Goal: Complete application form: Complete application form

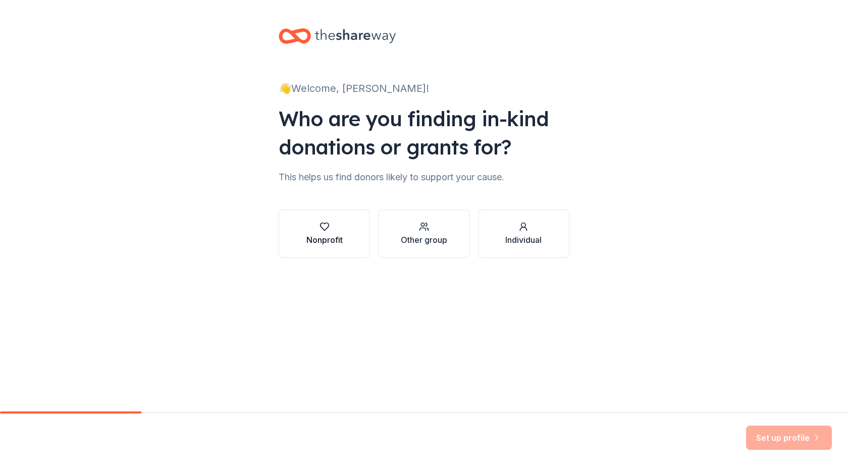
click at [326, 239] on div "Nonprofit" at bounding box center [324, 240] width 36 height 12
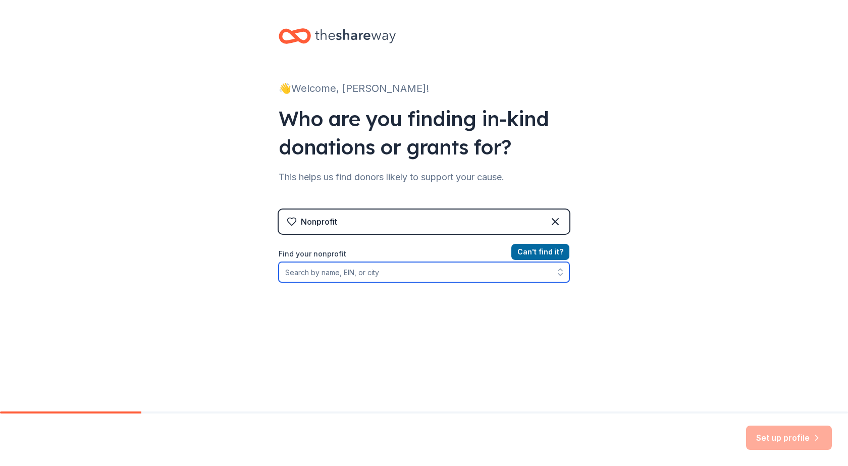
click at [332, 271] on input "Find your nonprofit" at bounding box center [424, 272] width 291 height 20
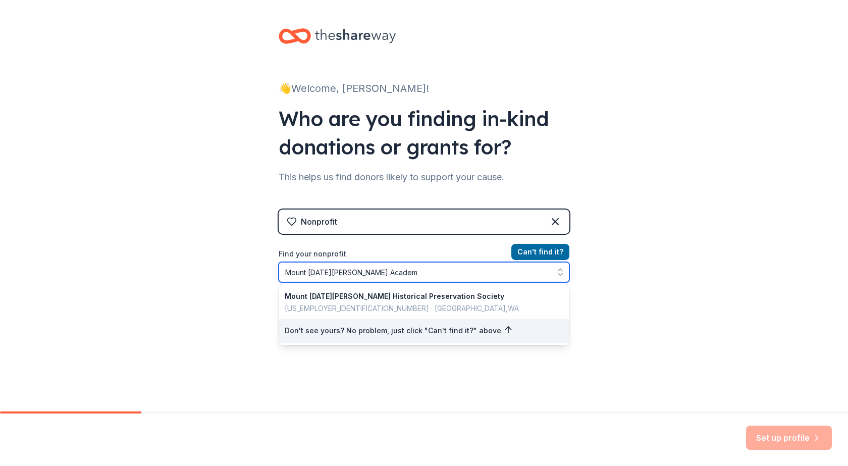
type input "[GEOGRAPHIC_DATA][DATE][PERSON_NAME]"
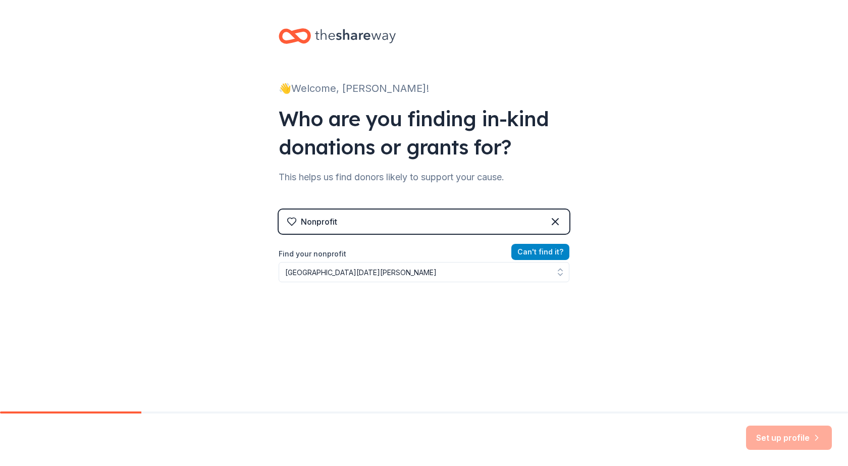
click at [527, 249] on button "Can ' t find it?" at bounding box center [540, 252] width 58 height 16
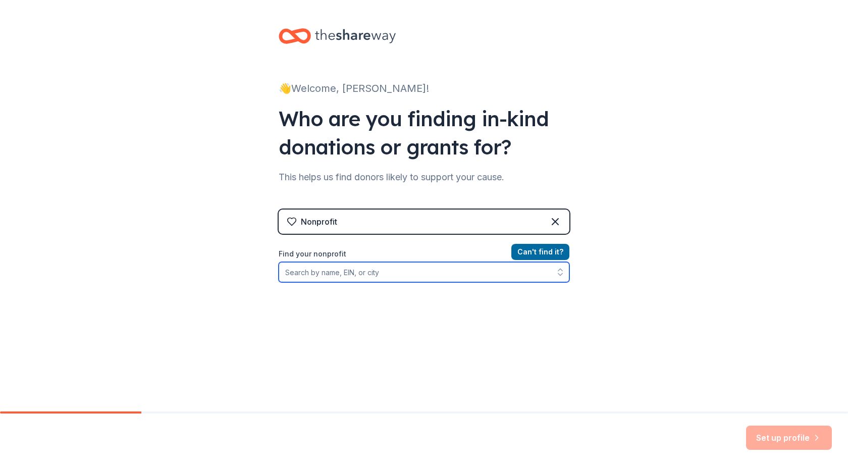
click at [350, 274] on input "Find your nonprofit" at bounding box center [424, 272] width 291 height 20
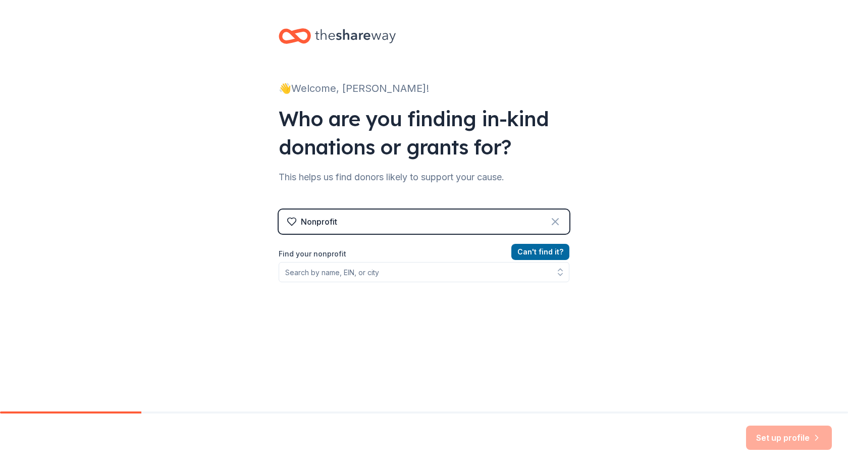
click at [552, 219] on icon at bounding box center [555, 221] width 12 height 12
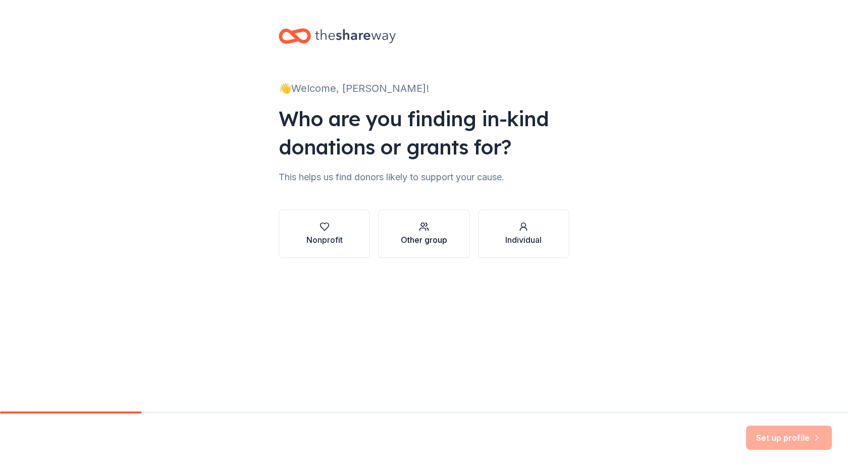
click at [440, 236] on div "Other group" at bounding box center [424, 240] width 46 height 12
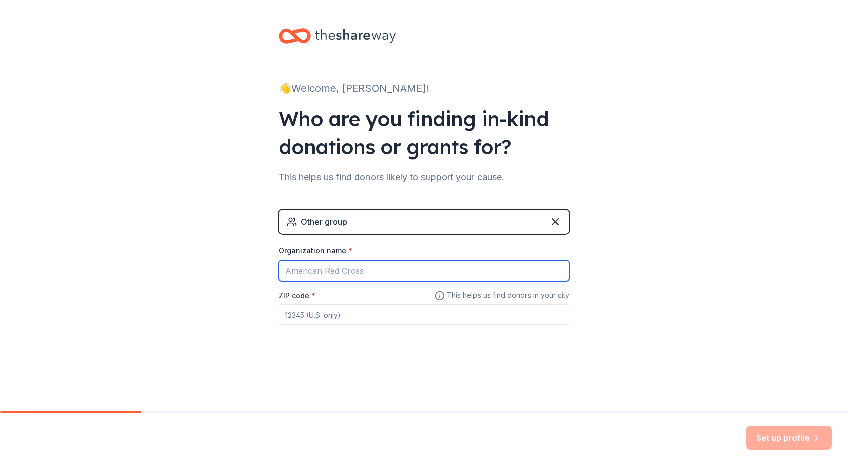
click at [339, 272] on input "Organization name *" at bounding box center [424, 270] width 291 height 21
type input "[GEOGRAPHIC_DATA][PERSON_NAME] Parents' Association"
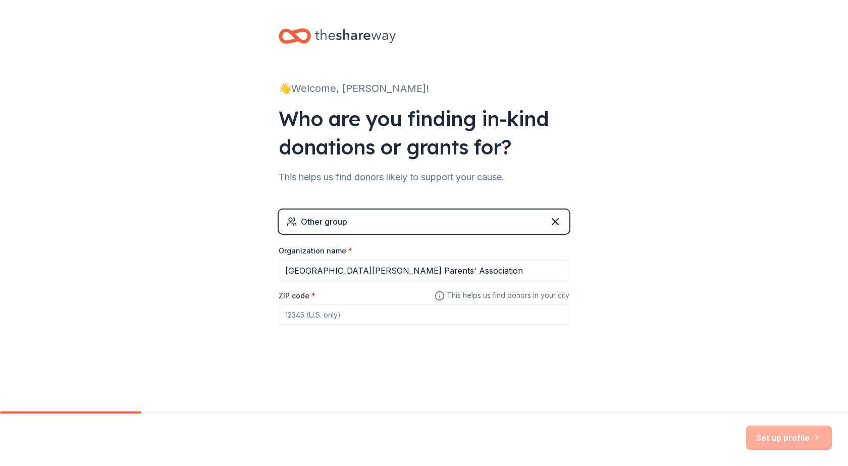
click at [352, 371] on div "👋 Welcome, [PERSON_NAME]! Who are you finding in-kind donations or grants for? …" at bounding box center [423, 196] width 323 height 393
click at [341, 315] on input "ZIP code *" at bounding box center [424, 314] width 291 height 20
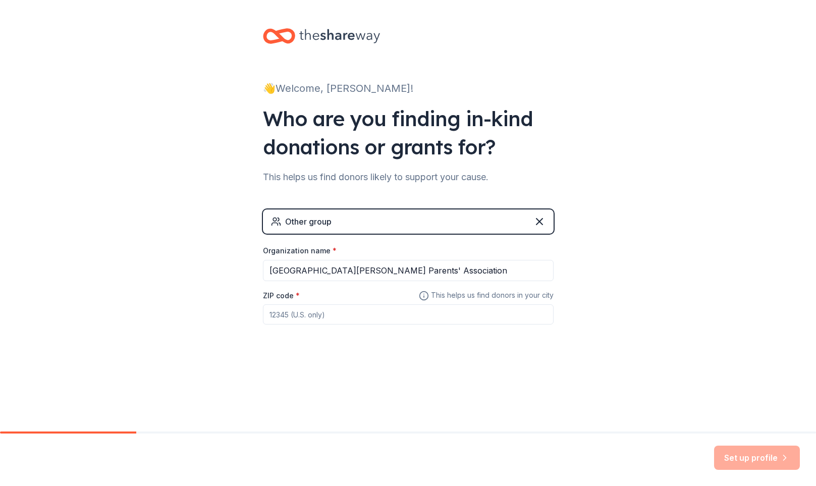
click at [296, 312] on input "ZIP code *" at bounding box center [408, 314] width 291 height 20
type input "10466"
click at [770, 459] on button "Set up profile" at bounding box center [757, 458] width 86 height 24
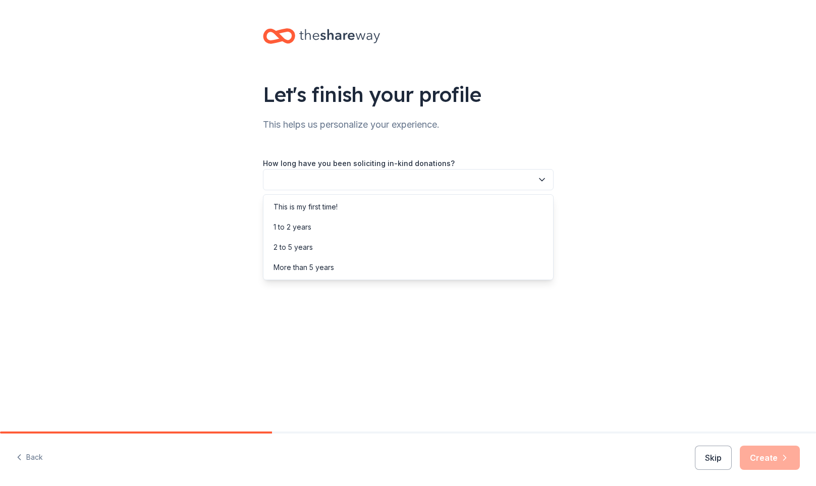
click at [360, 181] on button "button" at bounding box center [408, 179] width 291 height 21
click at [289, 225] on div "1 to 2 years" at bounding box center [293, 227] width 38 height 12
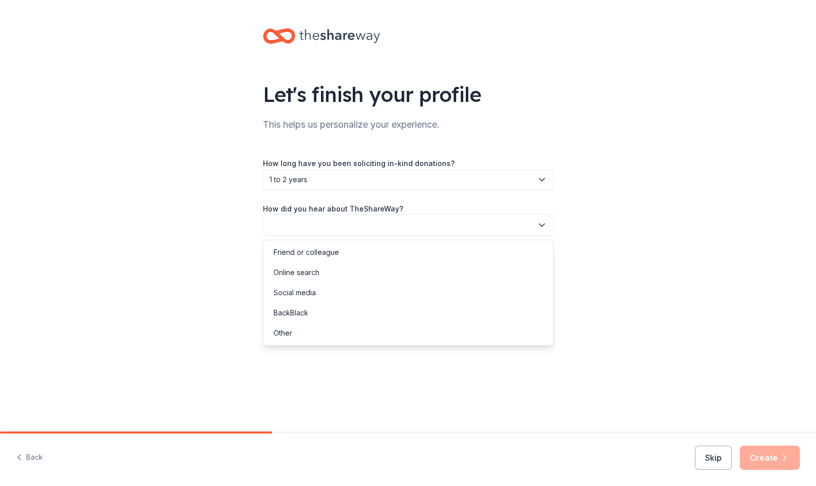
click at [318, 226] on button "button" at bounding box center [408, 224] width 291 height 21
click at [313, 273] on div "Online search" at bounding box center [297, 272] width 46 height 12
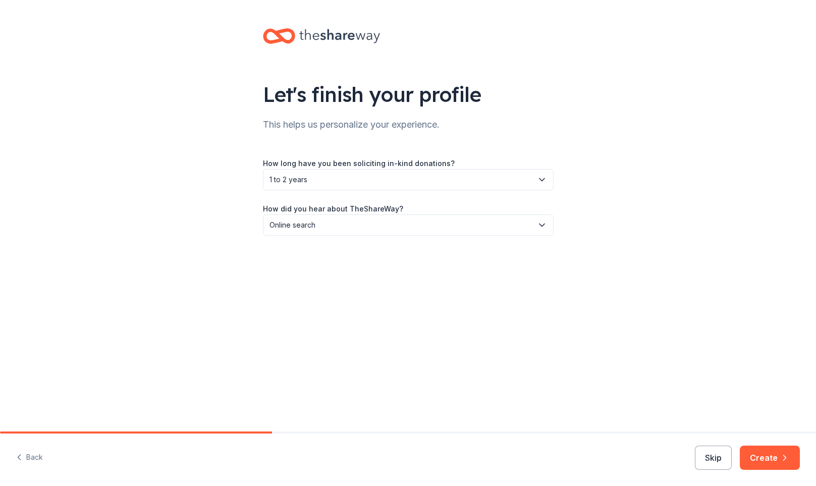
drag, startPoint x: 779, startPoint y: 459, endPoint x: 587, endPoint y: 405, distance: 198.7
click at [777, 459] on button "Create" at bounding box center [770, 458] width 60 height 24
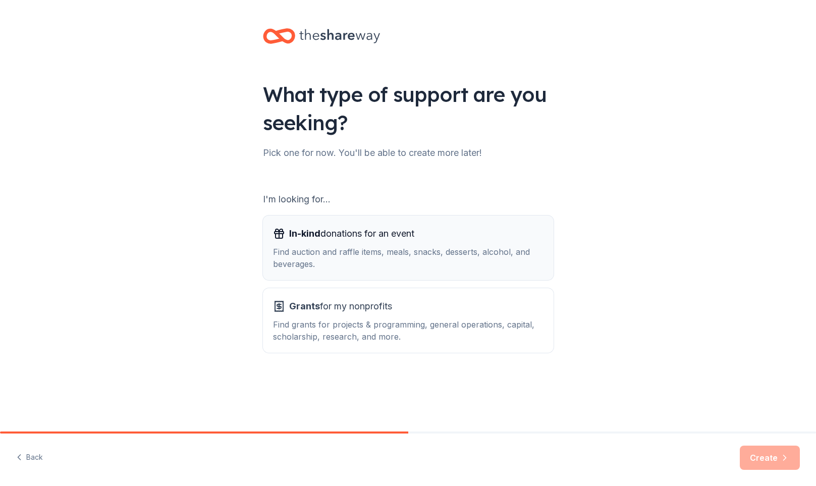
click at [359, 250] on div "Find auction and raffle items, meals, snacks, desserts, alcohol, and beverages." at bounding box center [408, 258] width 270 height 24
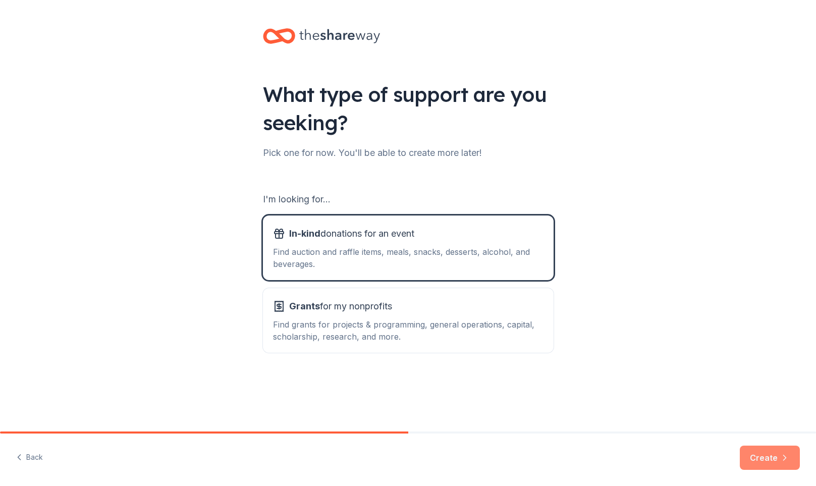
drag, startPoint x: 776, startPoint y: 453, endPoint x: 768, endPoint y: 485, distance: 33.3
click at [775, 453] on button "Create" at bounding box center [770, 458] width 60 height 24
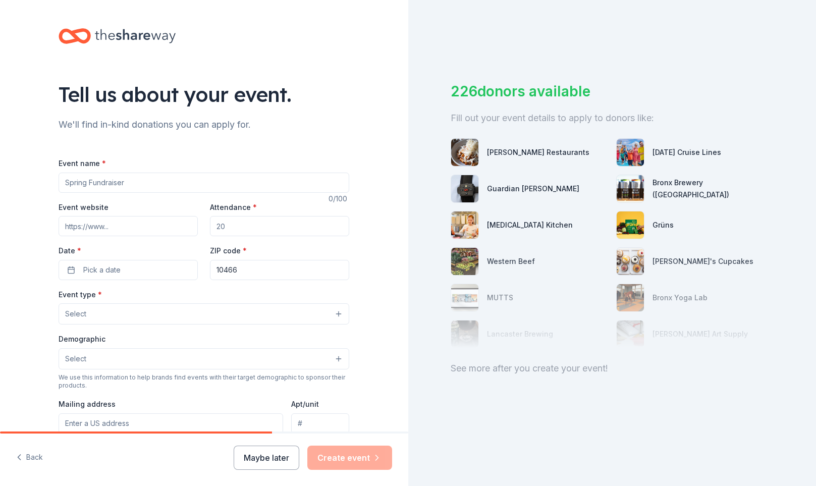
click at [105, 180] on input "Event name *" at bounding box center [204, 183] width 291 height 20
click at [119, 178] on input "Fall" at bounding box center [204, 183] width 291 height 20
type input "Fall Bingo"
click at [99, 229] on input "Event website" at bounding box center [128, 226] width 139 height 20
drag, startPoint x: 240, startPoint y: 226, endPoint x: 208, endPoint y: 230, distance: 32.1
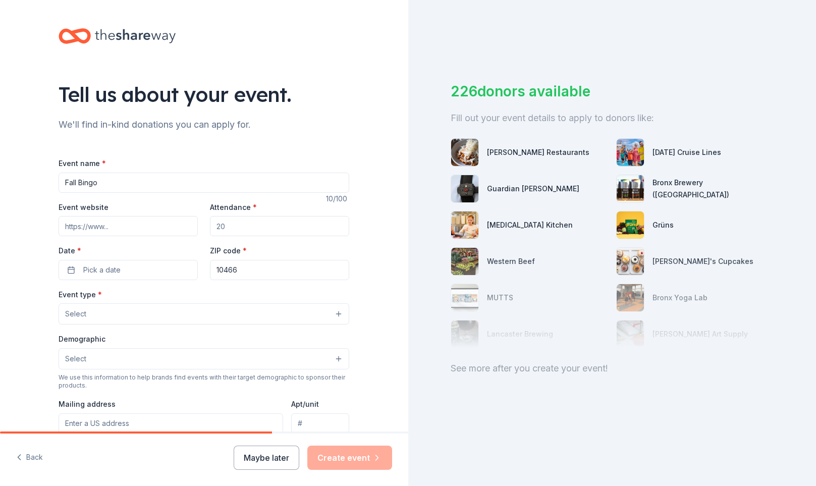
click at [210, 230] on input "Attendance *" at bounding box center [279, 226] width 139 height 20
type input "300"
click at [75, 272] on button "Pick a date" at bounding box center [128, 270] width 139 height 20
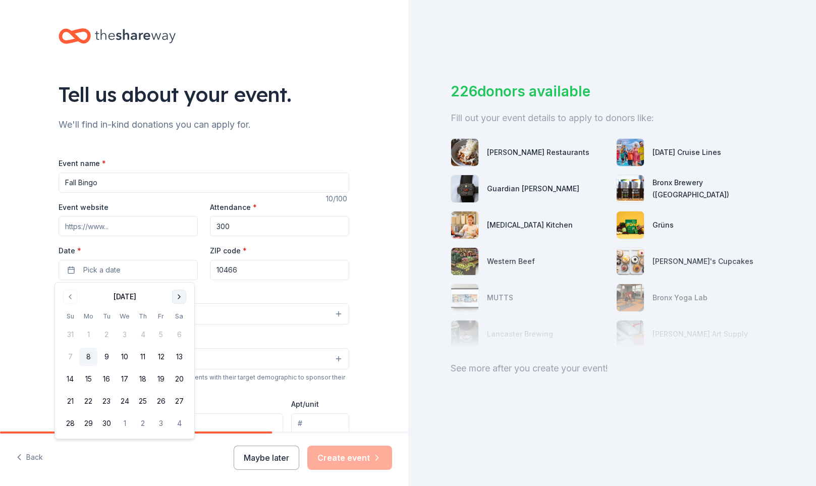
click at [180, 292] on button "Go to next month" at bounding box center [179, 297] width 14 height 14
click at [179, 296] on button "Go to next month" at bounding box center [179, 297] width 14 height 14
click at [177, 334] on button "1" at bounding box center [179, 334] width 18 height 18
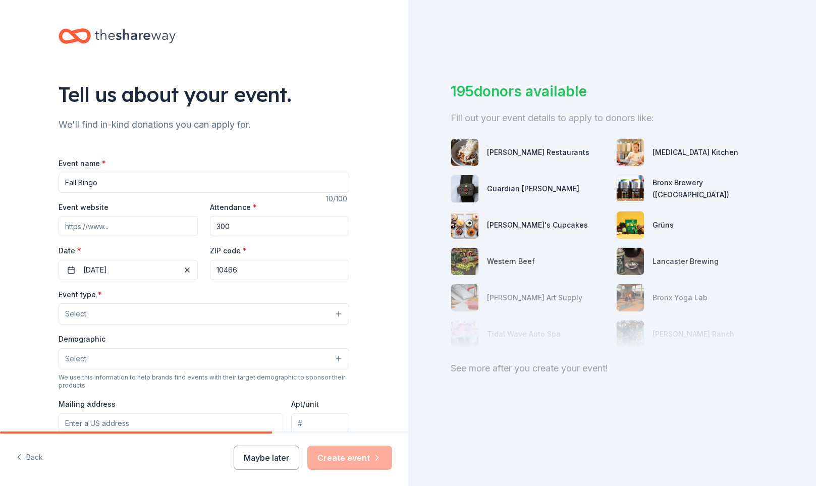
click at [16, 340] on div "Tell us about your event. We'll find in-kind donations you can apply for. Event…" at bounding box center [204, 336] width 408 height 672
click at [107, 310] on button "Select" at bounding box center [204, 313] width 291 height 21
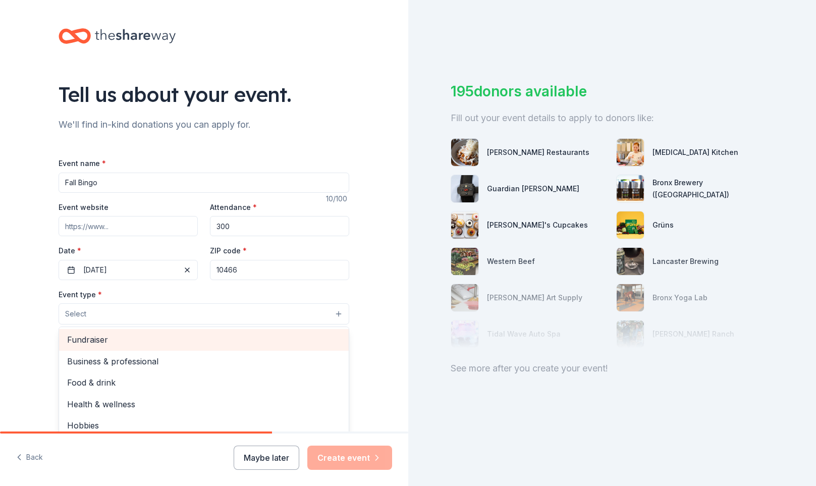
click at [96, 338] on span "Fundraiser" at bounding box center [204, 339] width 274 height 13
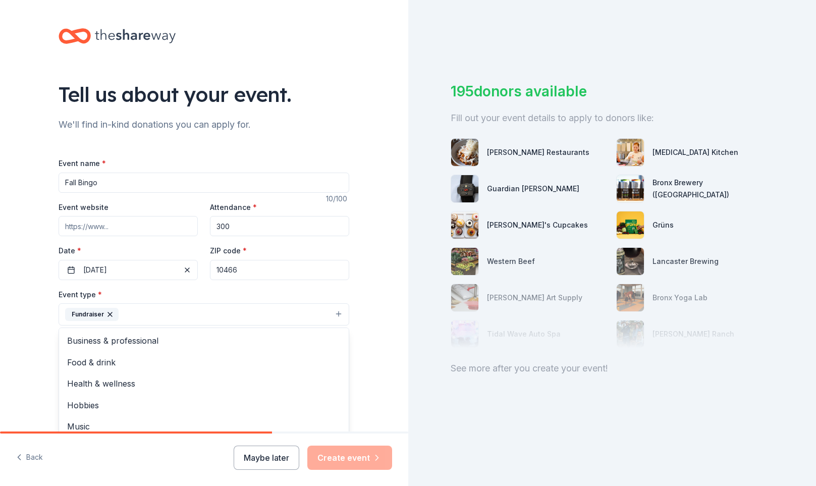
click at [1, 348] on div "Tell us about your event. We'll find in-kind donations you can apply for. Event…" at bounding box center [204, 336] width 408 height 673
click at [122, 315] on button "Fundraiser" at bounding box center [204, 314] width 291 height 22
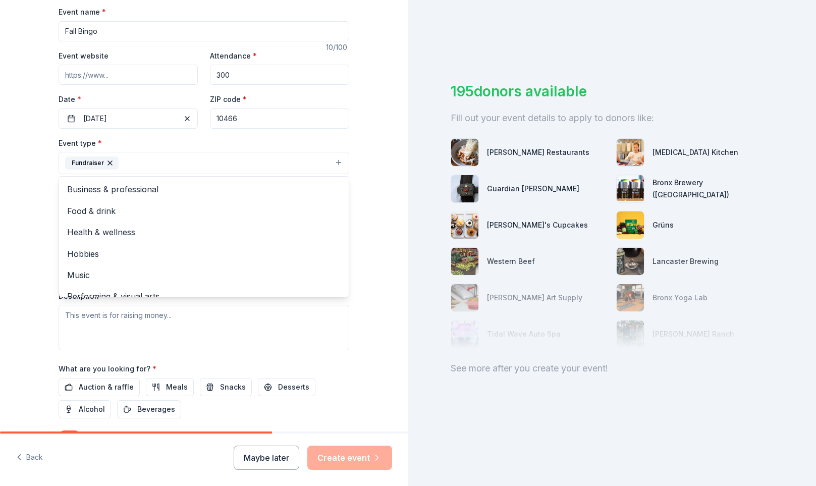
click at [36, 210] on div "Tell us about your event. We'll find in-kind donations you can apply for. Event…" at bounding box center [204, 185] width 408 height 673
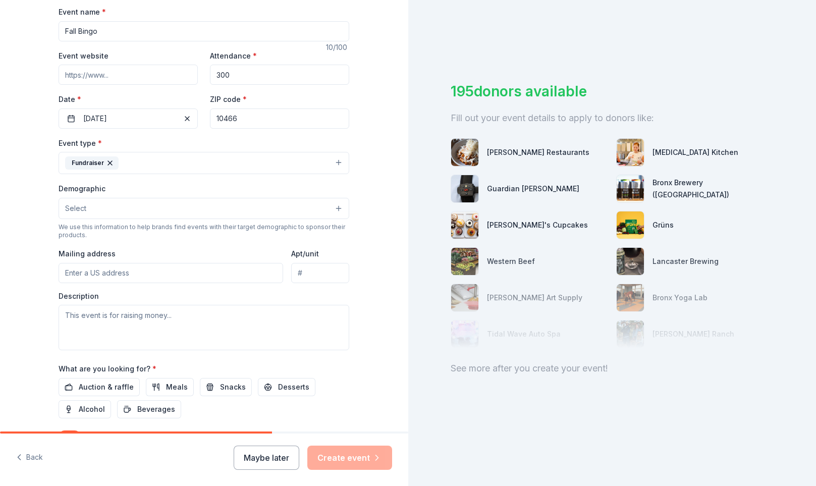
click at [142, 206] on button "Select" at bounding box center [204, 208] width 291 height 21
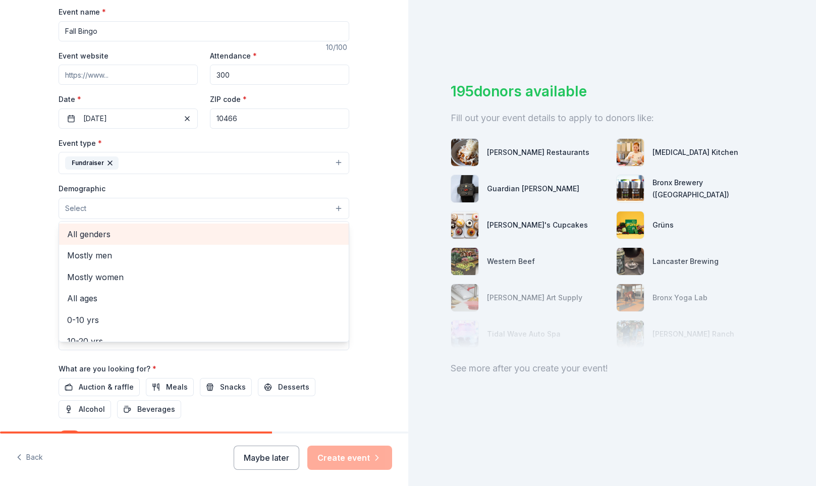
click at [116, 237] on span "All genders" at bounding box center [204, 234] width 274 height 13
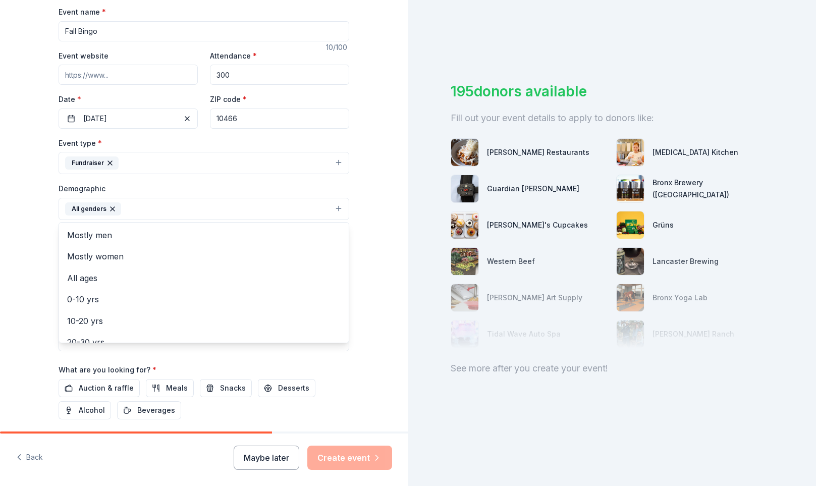
click at [23, 260] on div "Tell us about your event. We'll find in-kind donations you can apply for. Event…" at bounding box center [204, 186] width 408 height 674
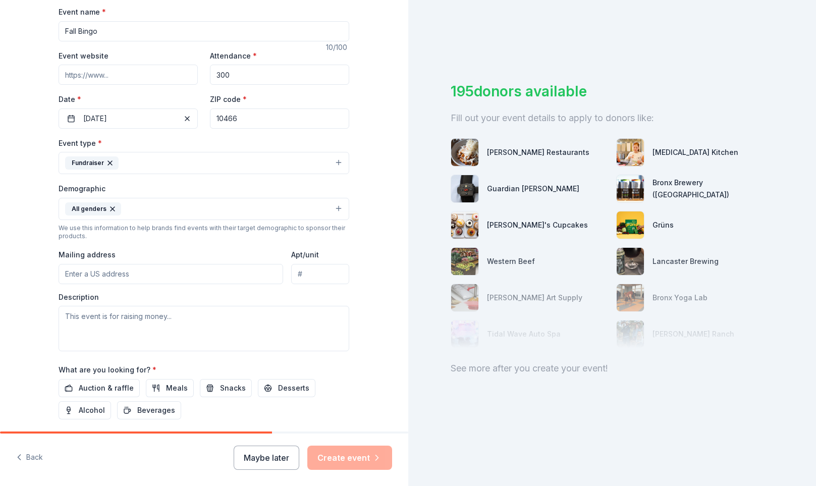
click at [82, 274] on input "Mailing address" at bounding box center [171, 274] width 225 height 20
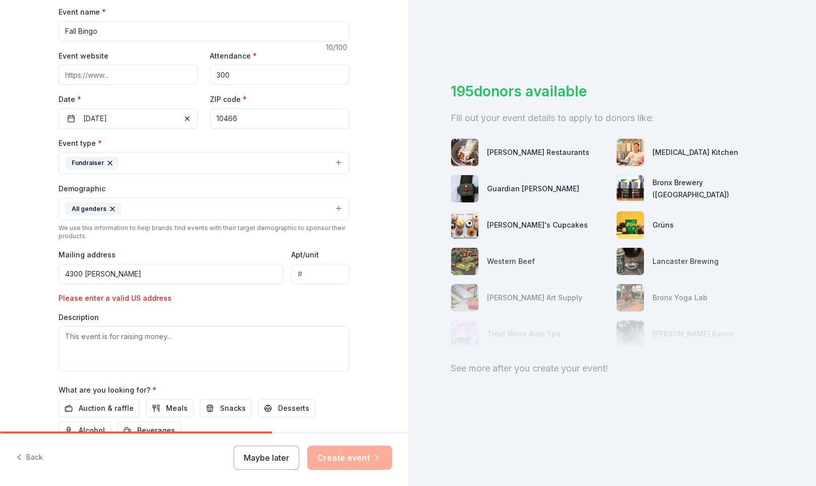
click at [133, 277] on input "4300 [PERSON_NAME]" at bounding box center [171, 274] width 225 height 20
click at [120, 280] on input "4300 [PERSON_NAME]" at bounding box center [171, 274] width 225 height 20
click at [22, 348] on div "Tell us about your event. We'll find in-kind donations you can apply for. Event…" at bounding box center [204, 196] width 408 height 694
click at [141, 274] on input "[STREET_ADDRESS][PERSON_NAME]" at bounding box center [171, 274] width 225 height 20
click at [45, 349] on div "Tell us about your event. We'll find in-kind donations you can apply for. Event…" at bounding box center [203, 196] width 323 height 694
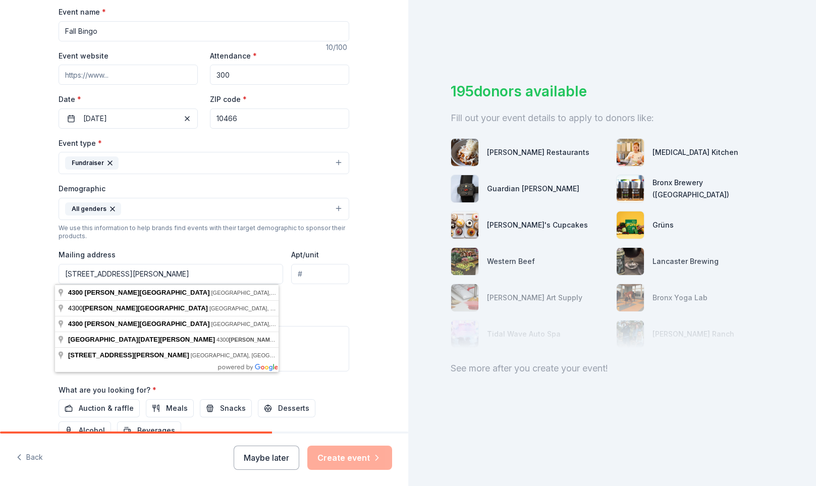
click at [159, 277] on input "[STREET_ADDRESS][PERSON_NAME]" at bounding box center [171, 274] width 225 height 20
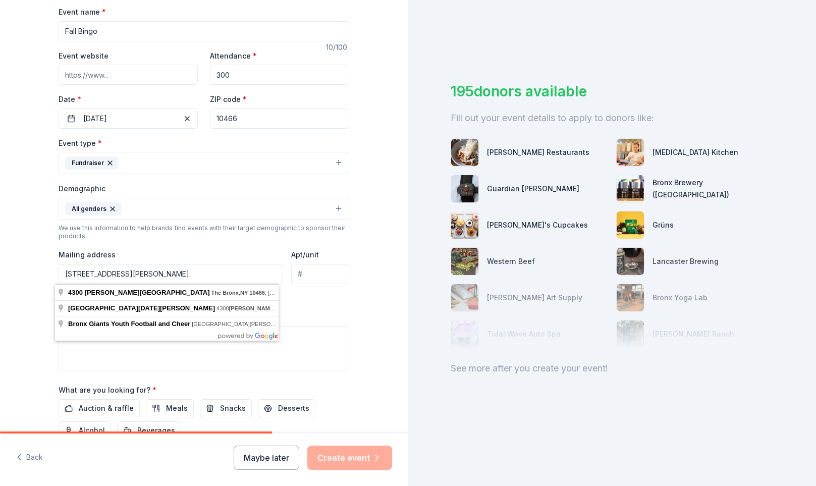
type input "[STREET_ADDRESS][PERSON_NAME]"
click at [322, 306] on div "Event type * Fundraiser Demographic All genders We use this information to help…" at bounding box center [204, 254] width 291 height 235
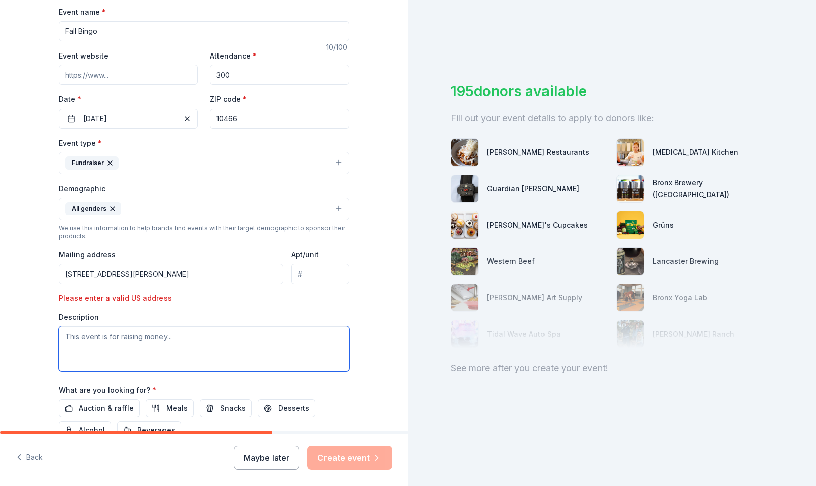
click at [121, 348] on textarea at bounding box center [204, 348] width 291 height 45
click at [96, 342] on textarea at bounding box center [204, 348] width 291 height 45
paste textarea "Bingo fundraisers"
click at [129, 340] on textarea "Bingo fundraisers" at bounding box center [204, 348] width 291 height 45
click at [133, 336] on textarea "Bingo fundraisers for Students" at bounding box center [204, 348] width 291 height 45
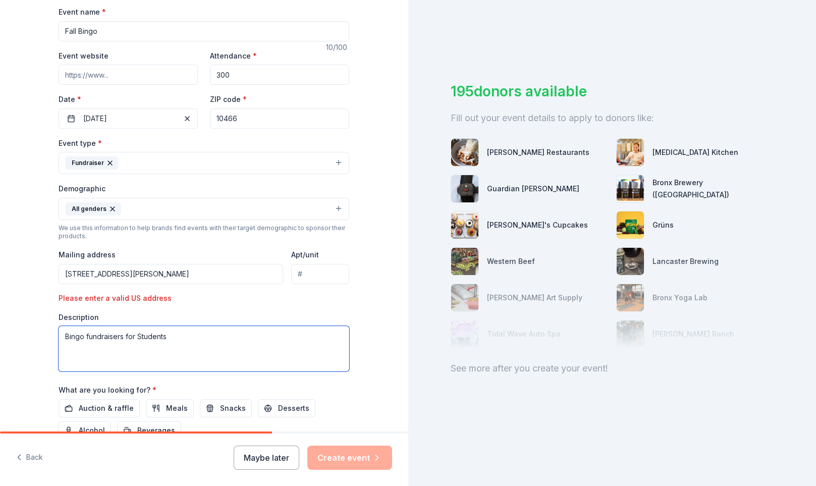
drag, startPoint x: 123, startPoint y: 335, endPoint x: 131, endPoint y: 336, distance: 8.1
click at [131, 336] on textarea "Bingo fundraisers for Students" at bounding box center [204, 348] width 291 height 45
click at [205, 337] on textarea "Bingo fundraisers to give back to Students" at bounding box center [204, 348] width 291 height 45
type textarea "Bingo fundraisers to give back to Students in forms of scholarships, prom, danc…"
click at [11, 380] on div "Tell us about your event. We'll find in-kind donations you can apply for. Event…" at bounding box center [204, 196] width 408 height 694
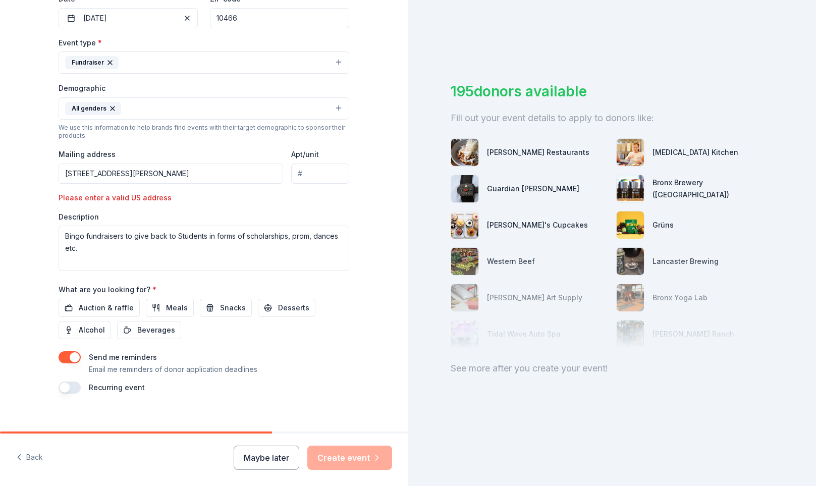
scroll to position [252, 0]
click at [93, 303] on span "Auction & raffle" at bounding box center [106, 307] width 55 height 12
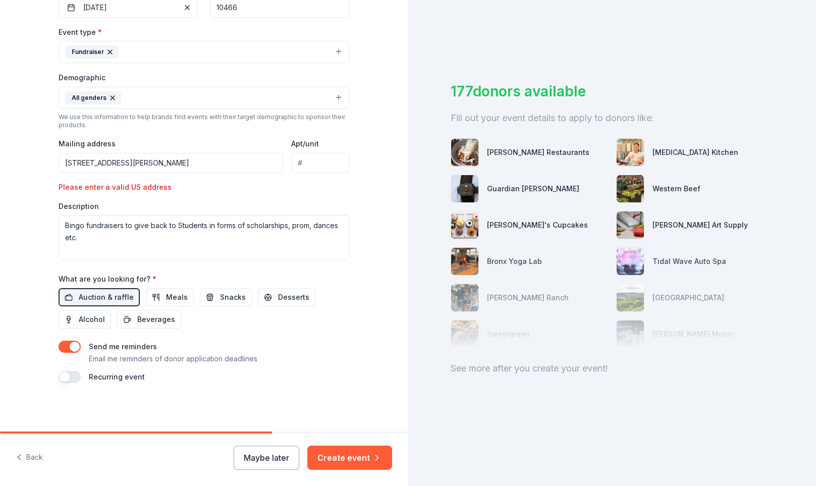
scroll to position [0, 0]
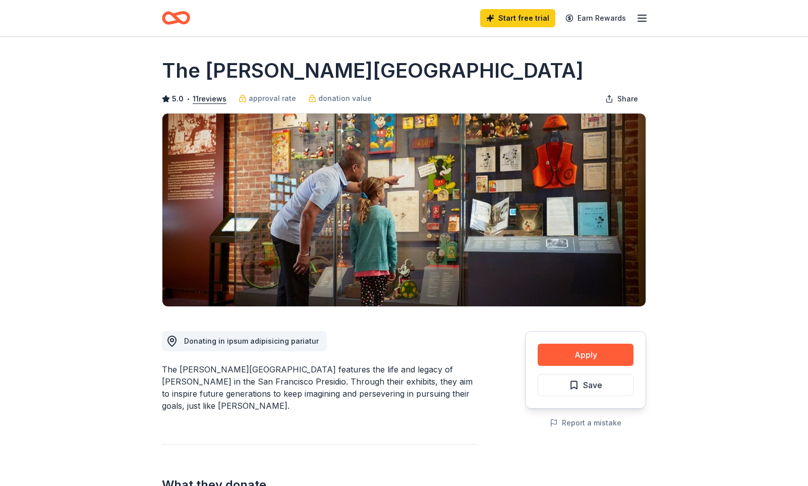
click at [260, 341] on span "Donating in ipsum adipisicing pariatur" at bounding box center [251, 341] width 135 height 9
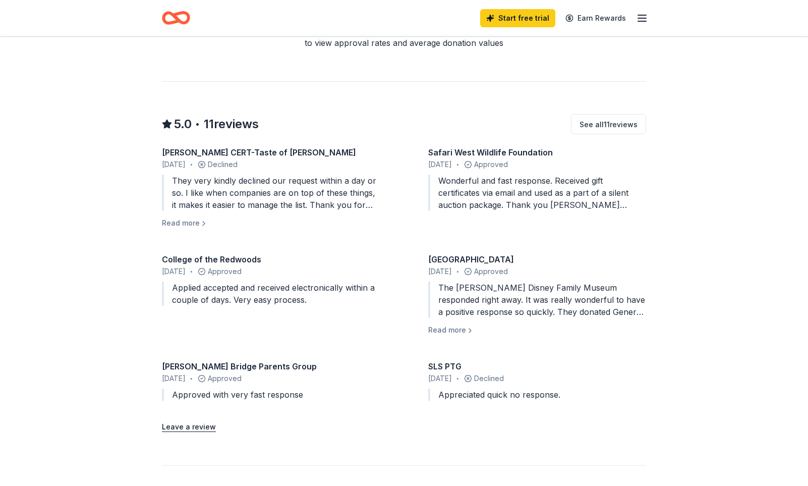
scroll to position [1161, 0]
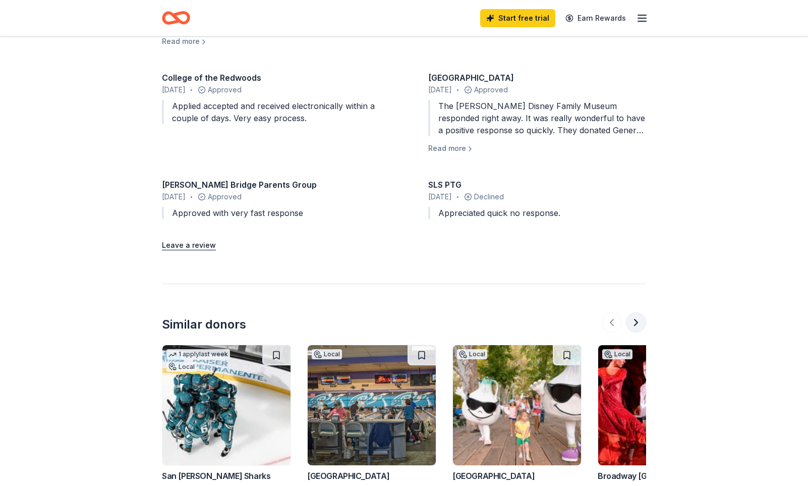
click at [639, 312] on button at bounding box center [636, 322] width 20 height 20
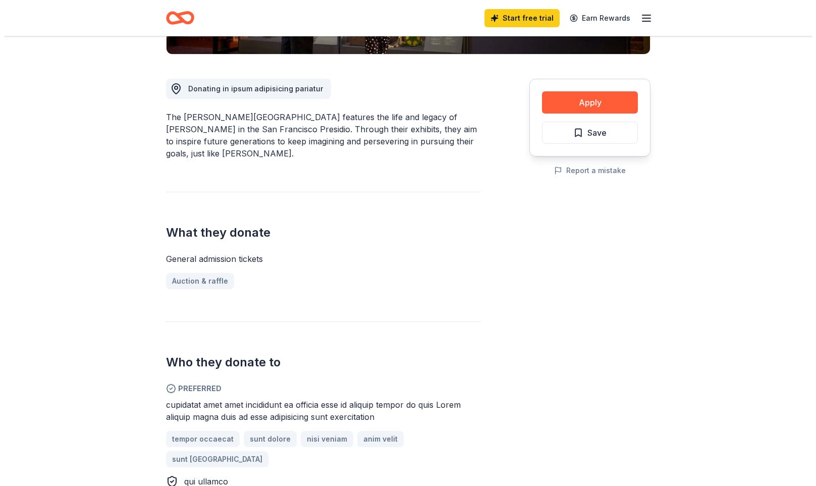
scroll to position [0, 0]
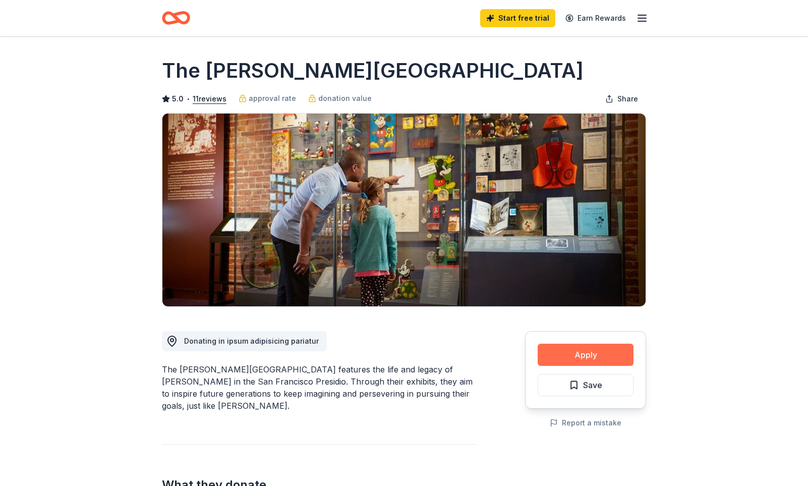
click at [595, 351] on button "Apply" at bounding box center [586, 355] width 96 height 22
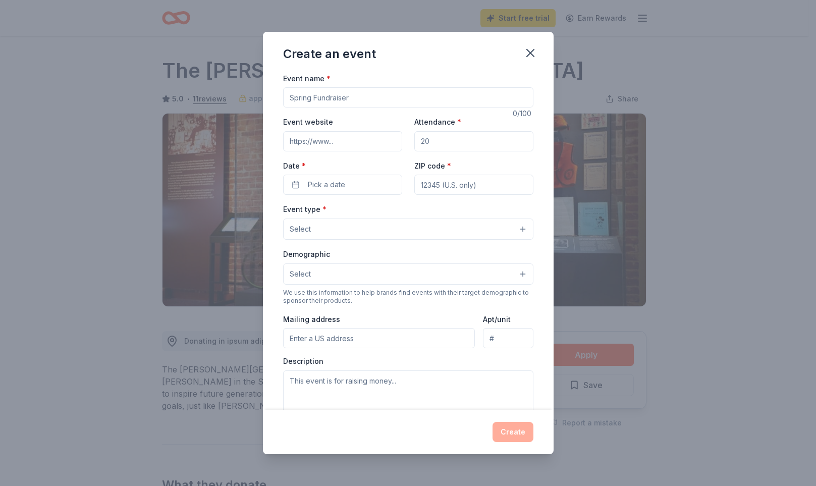
click at [323, 96] on input "Event name *" at bounding box center [408, 97] width 250 height 20
type input "Fall Bingo Fundraiser"
click at [318, 143] on input "Event website" at bounding box center [342, 141] width 119 height 20
drag, startPoint x: 455, startPoint y: 140, endPoint x: 404, endPoint y: 149, distance: 51.8
click at [404, 149] on div "Event website Attendance * Date * Pick a date ZIP code *" at bounding box center [408, 155] width 250 height 79
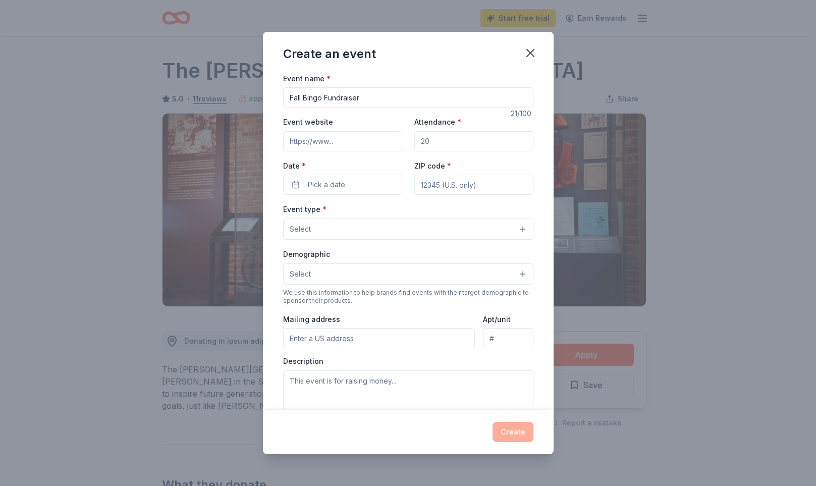
type input "300"
click at [313, 183] on span "Pick a date" at bounding box center [326, 185] width 37 height 12
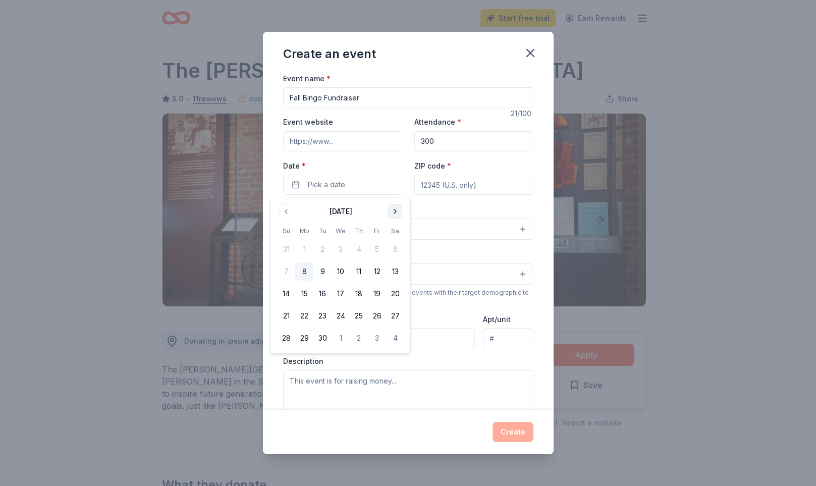
click at [393, 210] on button "Go to next month" at bounding box center [395, 211] width 14 height 14
click at [393, 212] on button "Go to next month" at bounding box center [395, 211] width 14 height 14
click at [394, 244] on button "1" at bounding box center [395, 249] width 18 height 18
click at [429, 187] on input "ZIP code *" at bounding box center [473, 185] width 119 height 20
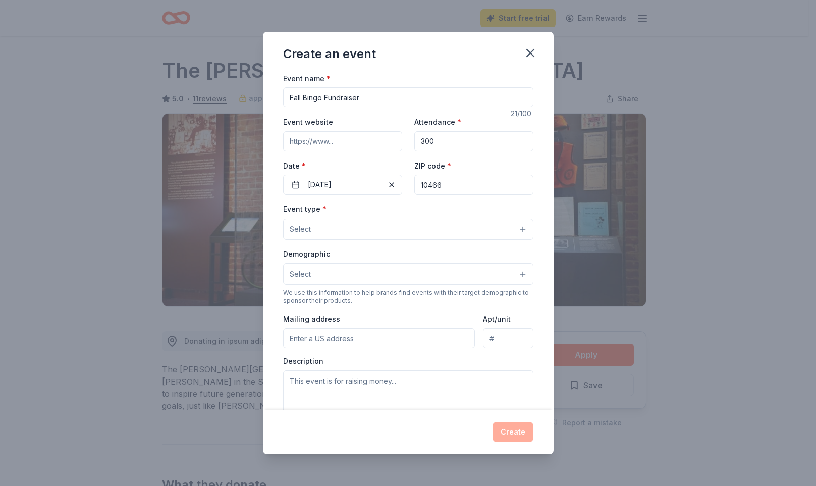
type input "10466"
click at [383, 198] on div "Event name * Fall Bingo Fundraiser 21 /100 Event website Attendance * 300 Date …" at bounding box center [408, 305] width 250 height 466
click at [344, 221] on button "Select" at bounding box center [408, 229] width 250 height 21
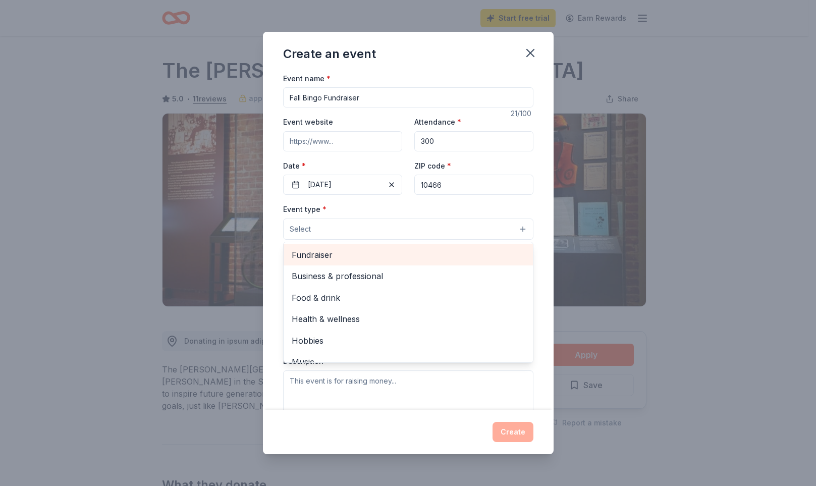
click at [329, 254] on span "Fundraiser" at bounding box center [408, 254] width 233 height 13
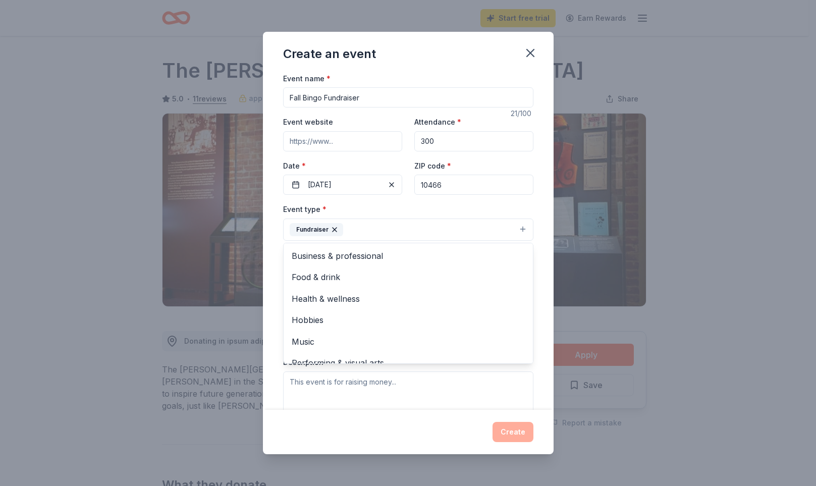
click at [101, 266] on div "Create an event Event name * Fall Bingo Fundraiser 21 /100 Event website Attend…" at bounding box center [408, 243] width 816 height 486
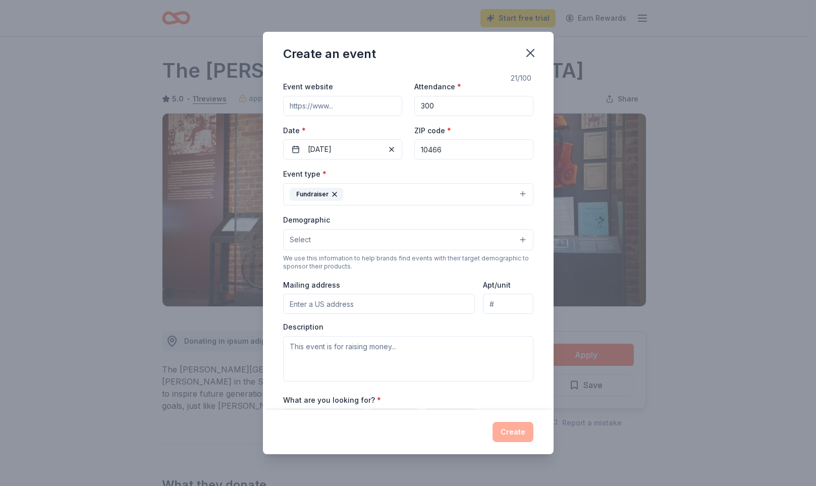
scroll to position [50, 0]
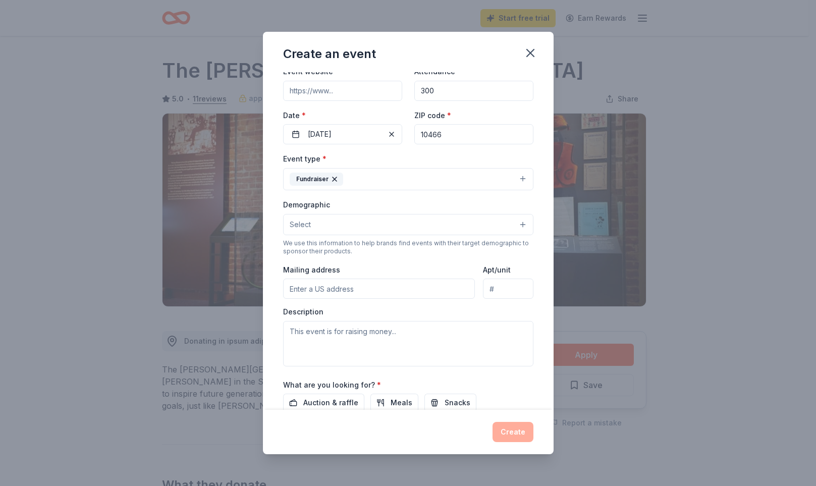
click at [321, 228] on button "Select" at bounding box center [408, 224] width 250 height 21
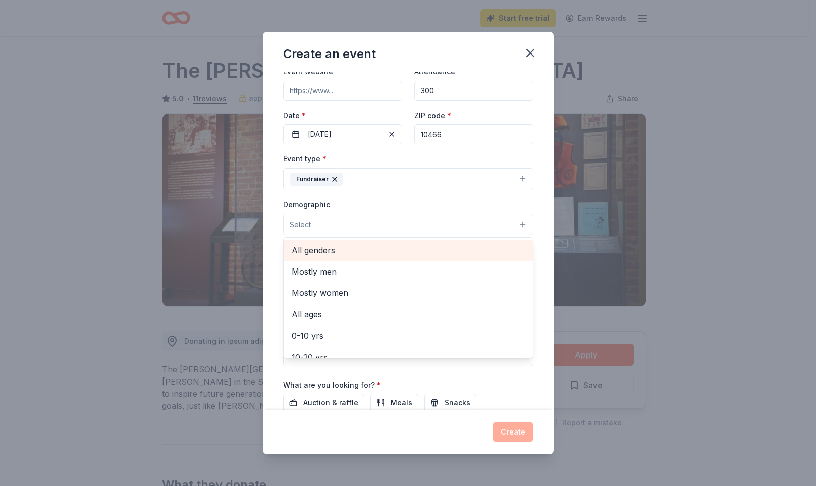
click at [318, 251] on span "All genders" at bounding box center [408, 250] width 233 height 13
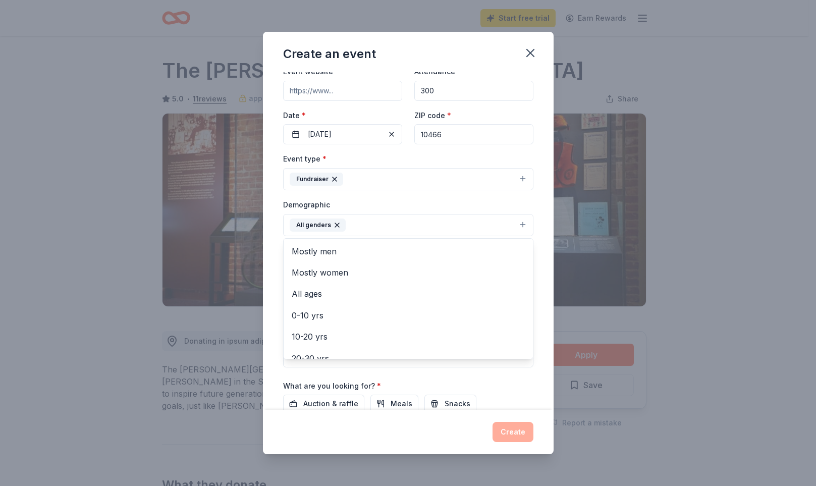
click at [63, 283] on div "Create an event Event name * Fall Bingo Fundraiser 21 /100 Event website Attend…" at bounding box center [408, 243] width 816 height 486
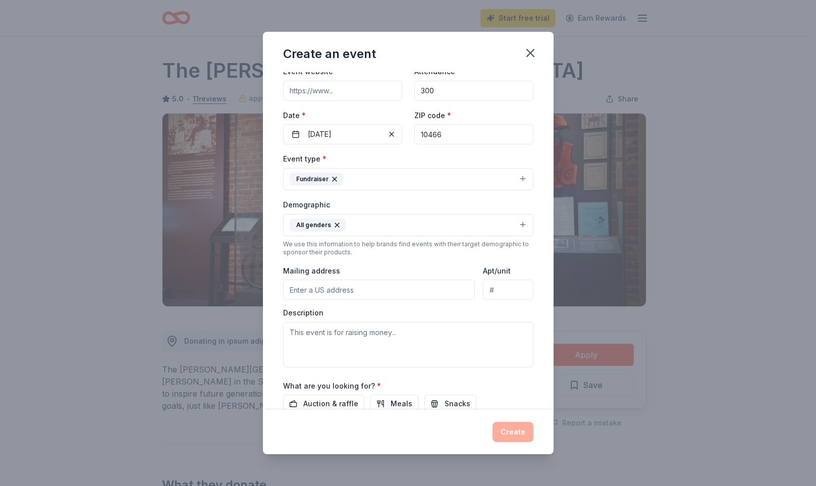
click at [324, 293] on input "Mailing address" at bounding box center [379, 290] width 192 height 20
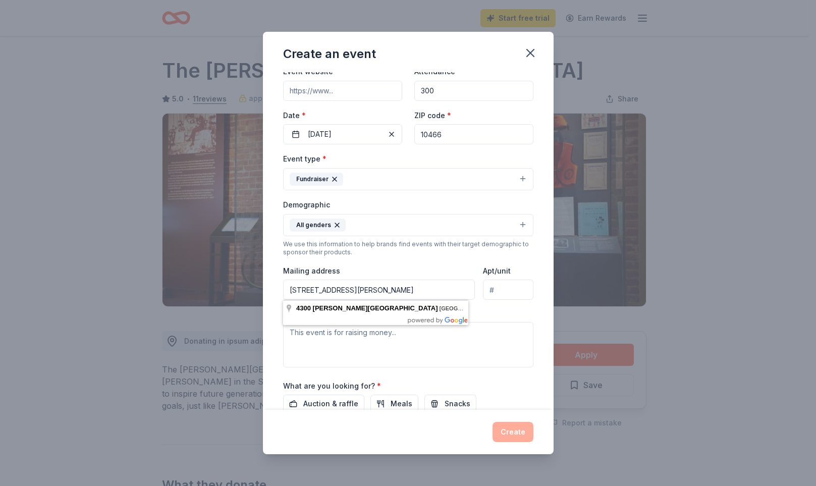
type input "4300 Murdock Avenue Bronx NY"
drag, startPoint x: 117, startPoint y: 321, endPoint x: 447, endPoint y: 60, distance: 421.0
click at [117, 320] on div "Create an event Event name * Fall Bingo Fundraiser 21 /100 Event website Attend…" at bounding box center [408, 243] width 816 height 486
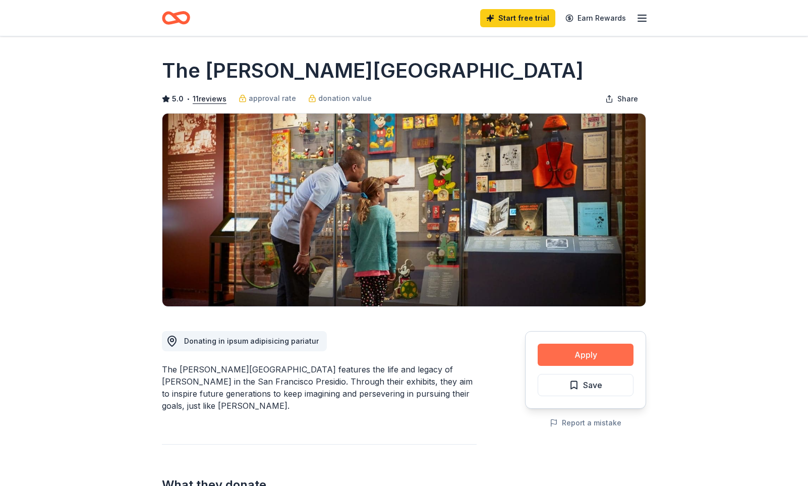
click at [567, 353] on button "Apply" at bounding box center [586, 355] width 96 height 22
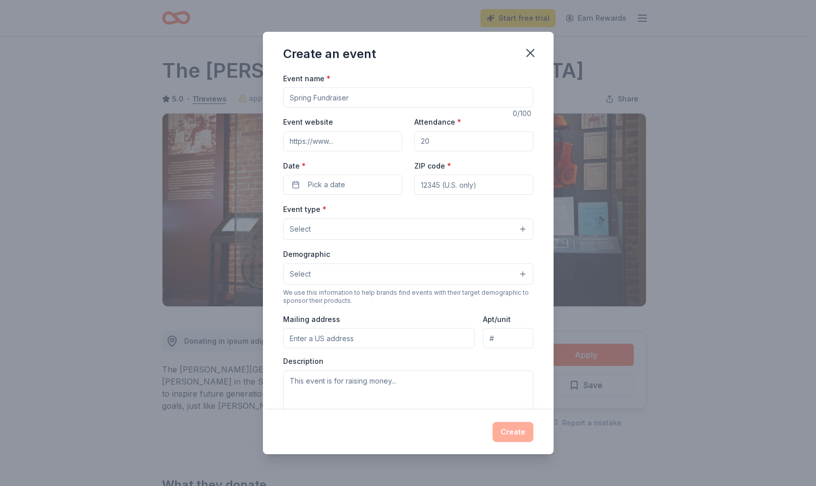
click at [327, 92] on input "Event name *" at bounding box center [408, 97] width 250 height 20
type input "Fall Bingo fudnraiser"
drag, startPoint x: 432, startPoint y: 132, endPoint x: 401, endPoint y: 140, distance: 32.3
click at [401, 140] on div "Event website Attendance * Date * Pick a date ZIP code *" at bounding box center [408, 155] width 250 height 79
type input "300"
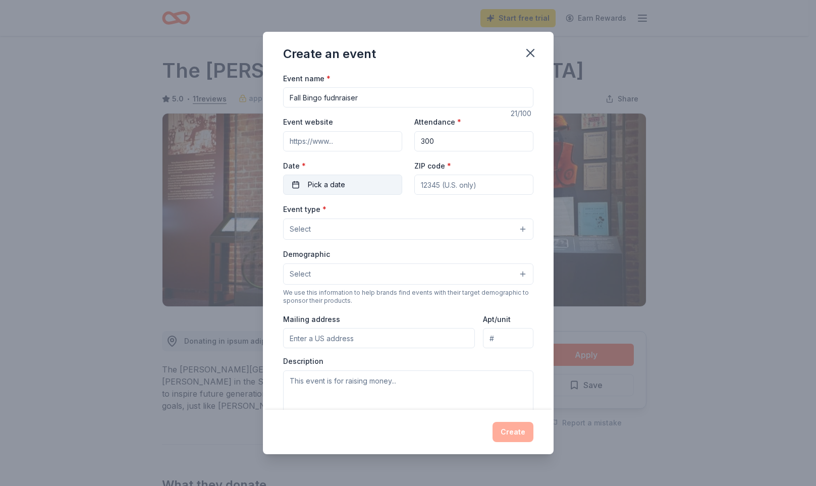
click at [338, 180] on span "Pick a date" at bounding box center [326, 185] width 37 height 12
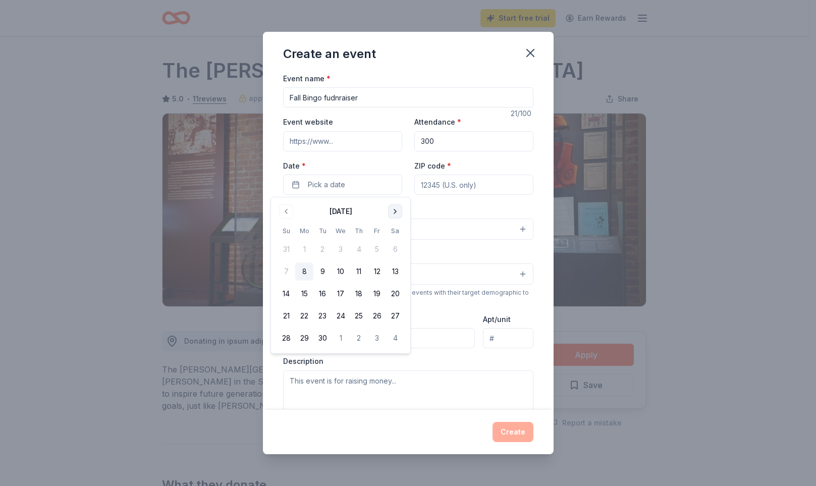
click at [395, 215] on button "Go to next month" at bounding box center [395, 211] width 14 height 14
click at [393, 213] on button "Go to next month" at bounding box center [395, 211] width 14 height 14
click at [391, 249] on button "1" at bounding box center [395, 249] width 18 height 18
click at [434, 184] on input "ZIP code *" at bounding box center [473, 185] width 119 height 20
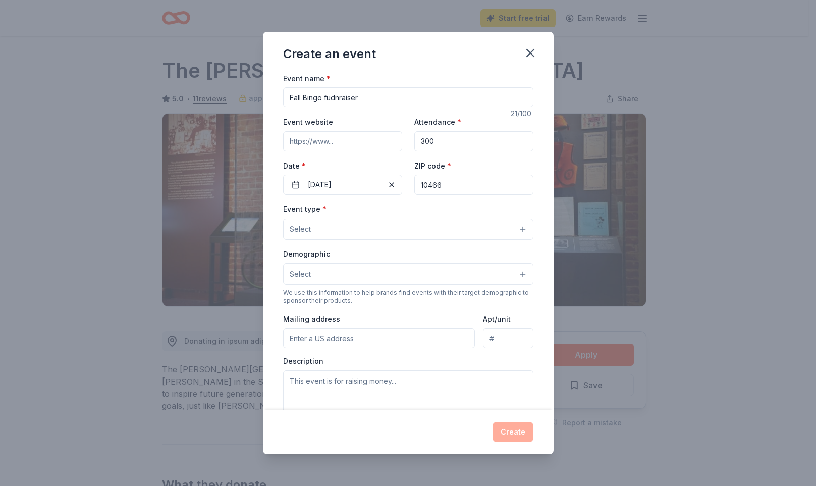
type input "10466"
click at [383, 226] on button "Select" at bounding box center [408, 229] width 250 height 21
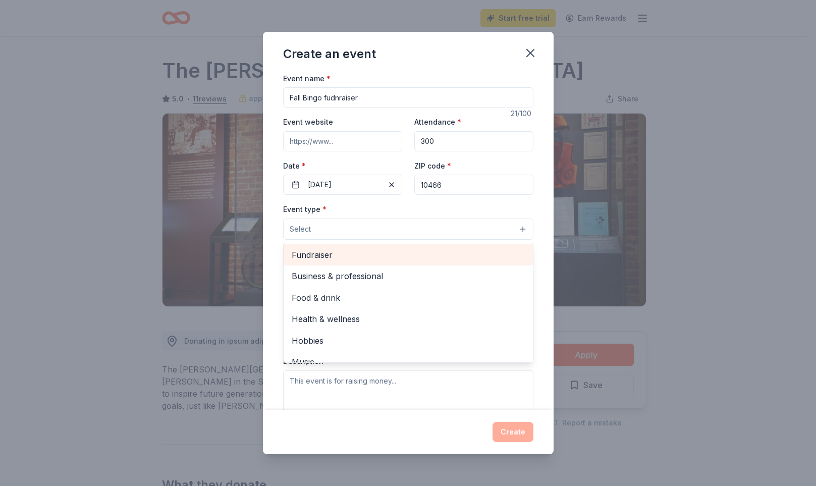
click at [351, 253] on span "Fundraiser" at bounding box center [408, 254] width 233 height 13
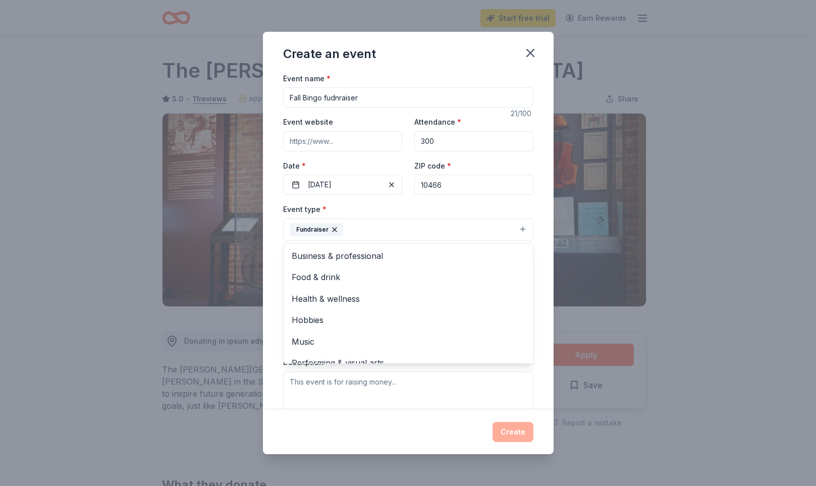
click at [273, 222] on div "Event name * Fall Bingo fudnraiser 21 /100 Event website Attendance * 300 Date …" at bounding box center [408, 241] width 291 height 338
click at [305, 275] on span "Select" at bounding box center [300, 275] width 21 height 12
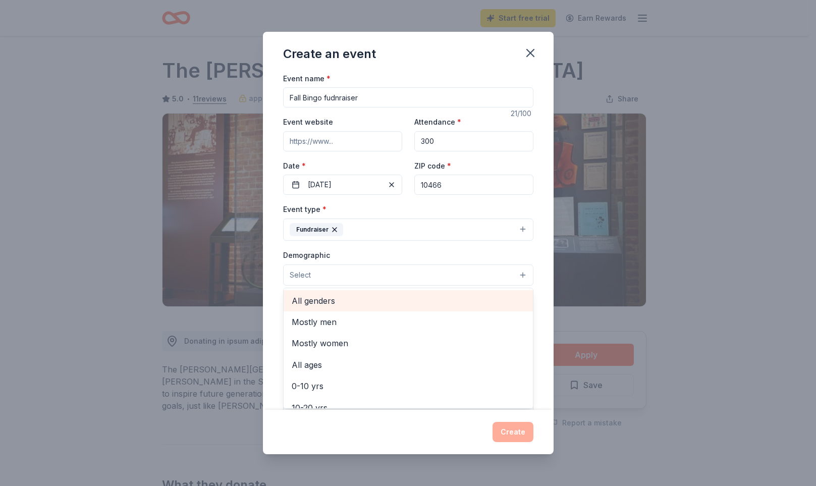
click at [318, 301] on span "All genders" at bounding box center [408, 300] width 233 height 13
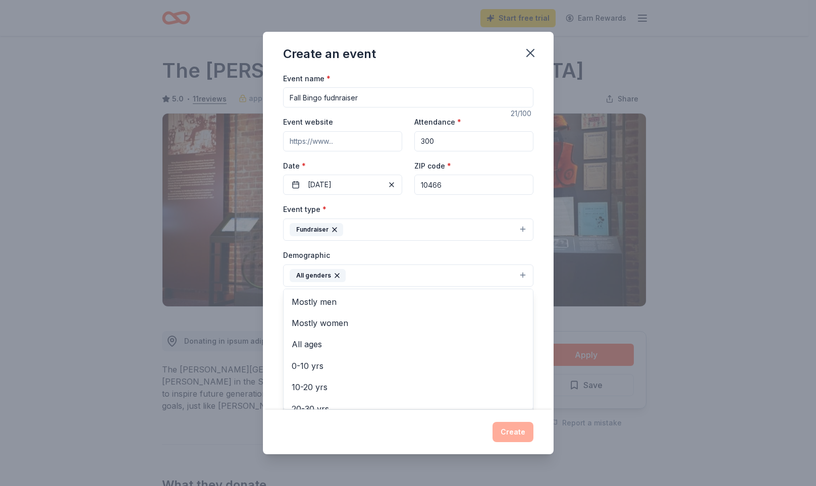
click at [275, 271] on div "Event name * Fall Bingo fudnraiser 21 /100 Event website Attendance * 300 Date …" at bounding box center [408, 241] width 291 height 338
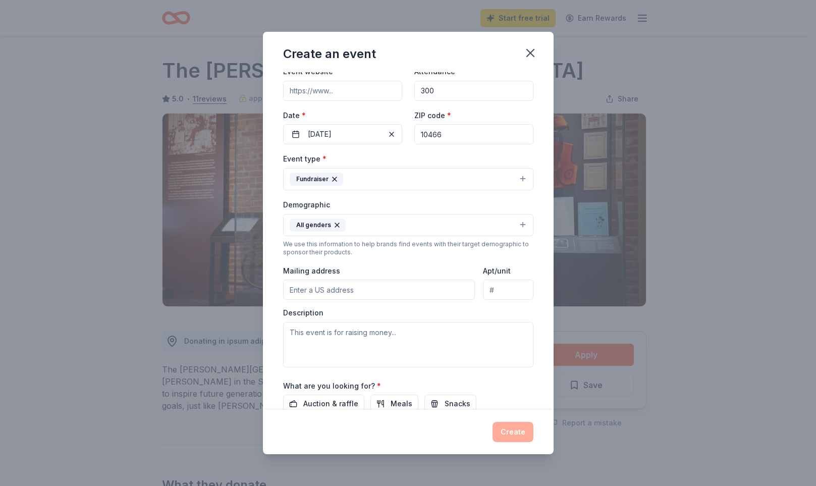
click at [305, 290] on input "Mailing address" at bounding box center [379, 290] width 192 height 20
click at [381, 266] on div "Mailing address 4300 Murdock Avenue The Bornx NY 10466" at bounding box center [379, 282] width 192 height 36
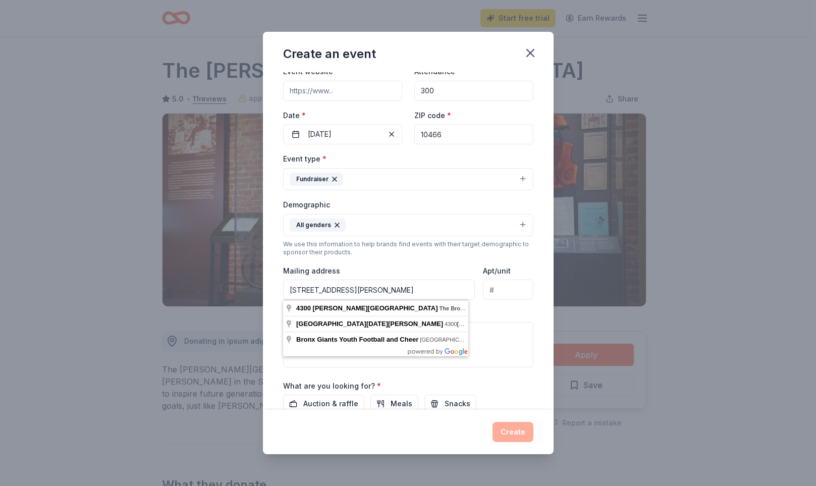
click at [364, 294] on input "4300 Murdock Avenue The Bornx NY 10466" at bounding box center [379, 290] width 192 height 20
type input "4300 Murdock Avenue The Bornx NY 10466"
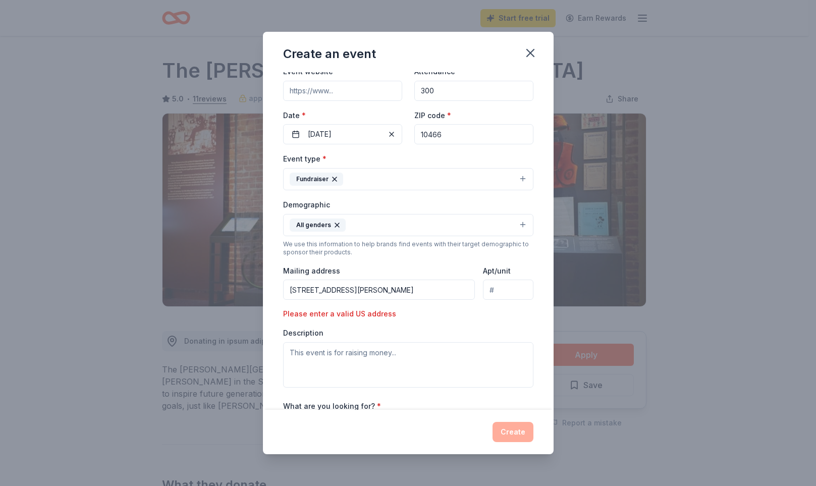
click at [390, 255] on div "We use this information to help brands find events with their target demographi…" at bounding box center [408, 248] width 250 height 16
click at [345, 366] on textarea at bounding box center [408, 364] width 250 height 45
click at [382, 362] on textarea at bounding box center [408, 364] width 250 height 45
click at [398, 354] on textarea at bounding box center [408, 364] width 250 height 45
click at [446, 354] on textarea "This event is fro raising money to assist and gave back to our students." at bounding box center [408, 364] width 250 height 45
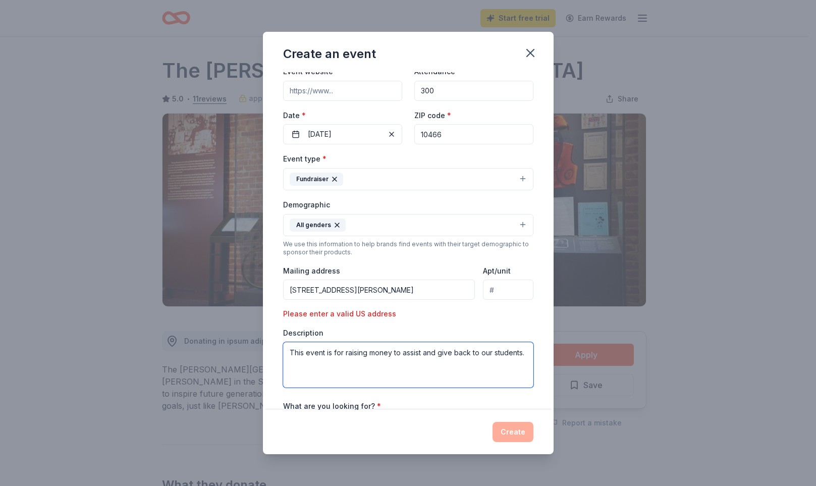
drag, startPoint x: 395, startPoint y: 373, endPoint x: 383, endPoint y: 374, distance: 12.2
click at [395, 372] on textarea "This event is for raising money to assist and give back to our students." at bounding box center [408, 364] width 250 height 45
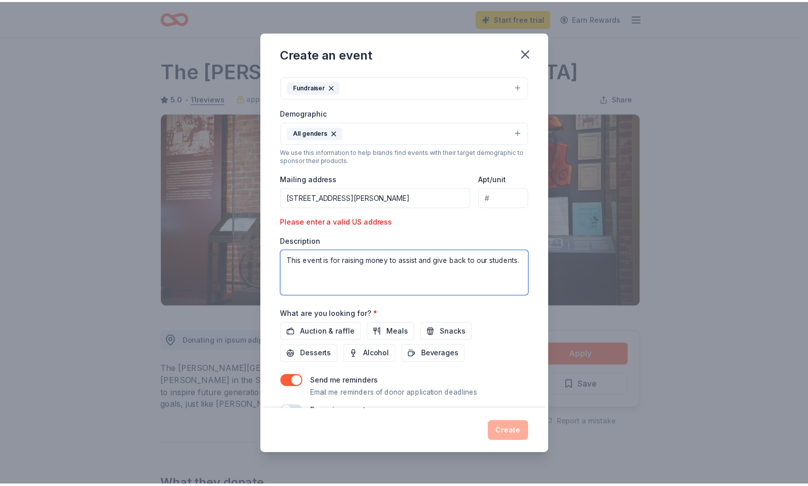
scroll to position [167, 0]
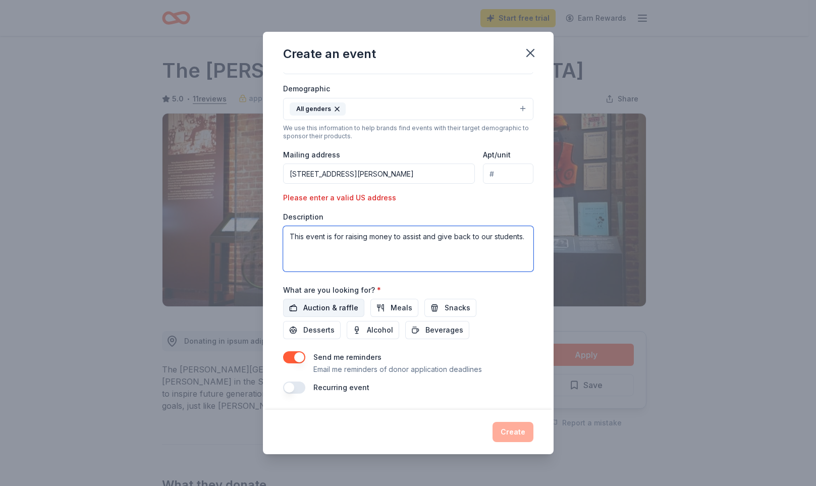
type textarea "This event is for raising money to assist and give back to our students."
click at [334, 309] on span "Auction & raffle" at bounding box center [330, 308] width 55 height 12
click at [514, 430] on button "Create" at bounding box center [513, 432] width 41 height 20
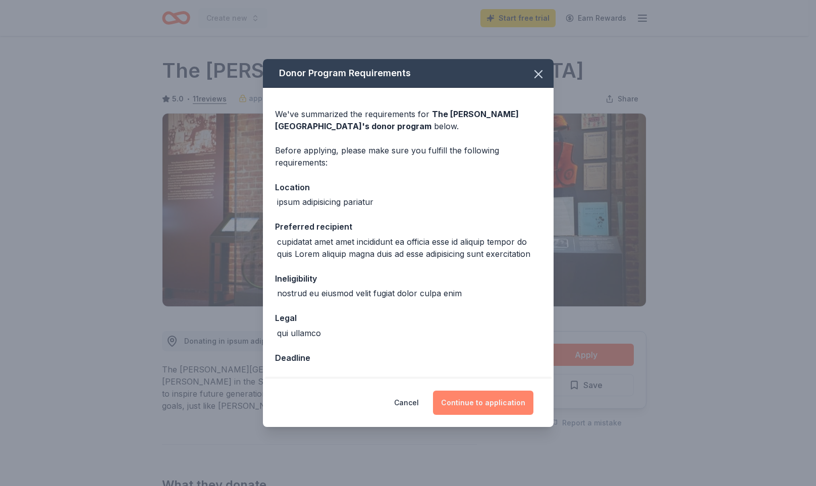
click at [484, 407] on button "Continue to application" at bounding box center [483, 403] width 100 height 24
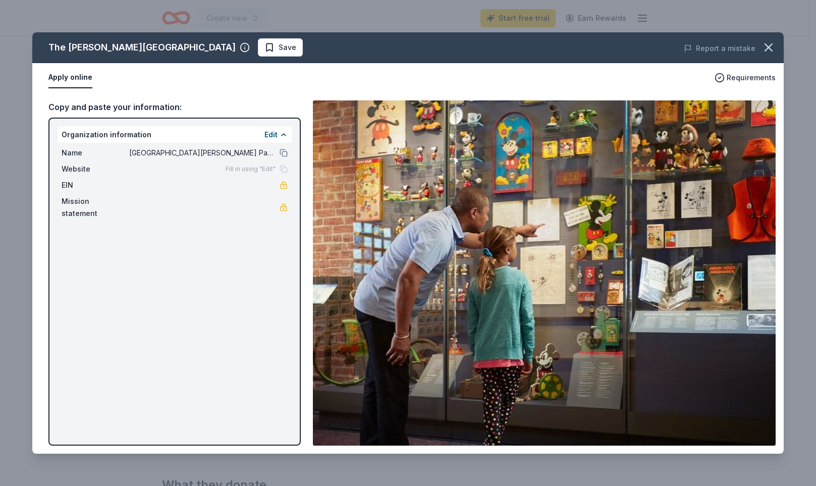
click at [259, 168] on div "The Walt Disney Museum Save Report a mistake Apply online Requirements Copy and…" at bounding box center [407, 242] width 751 height 421
click at [281, 171] on div "The Walt Disney Museum Save Report a mistake Apply online Requirements Copy and…" at bounding box center [407, 242] width 751 height 421
click at [268, 168] on div "The Walt Disney Museum Save Report a mistake Apply online Requirements Copy and…" at bounding box center [407, 242] width 751 height 421
drag, startPoint x: 240, startPoint y: 171, endPoint x: 97, endPoint y: 176, distance: 142.9
click at [228, 171] on div "The Walt Disney Museum Save Report a mistake Apply online Requirements Copy and…" at bounding box center [407, 242] width 751 height 421
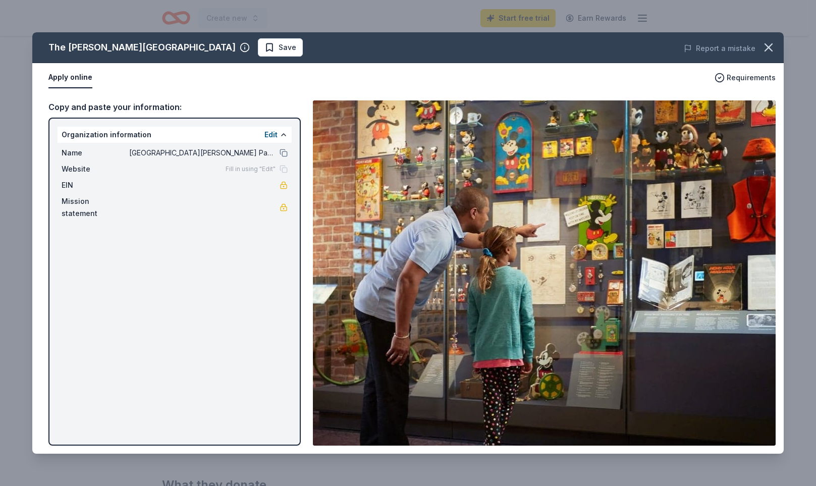
click at [82, 170] on div "The Walt Disney Museum Save Report a mistake Apply online Requirements Copy and…" at bounding box center [407, 242] width 751 height 421
click at [271, 131] on div "The Walt Disney Museum Save Report a mistake Apply online Requirements Copy and…" at bounding box center [407, 242] width 751 height 421
click at [273, 136] on div "The Walt Disney Museum Save Report a mistake Apply online Requirements Copy and…" at bounding box center [407, 242] width 751 height 421
click at [281, 172] on div "The Walt Disney Museum Save Report a mistake Apply online Requirements Copy and…" at bounding box center [407, 242] width 751 height 421
click at [276, 173] on div "The Walt Disney Museum Save Report a mistake Apply online Requirements Copy and…" at bounding box center [407, 242] width 751 height 421
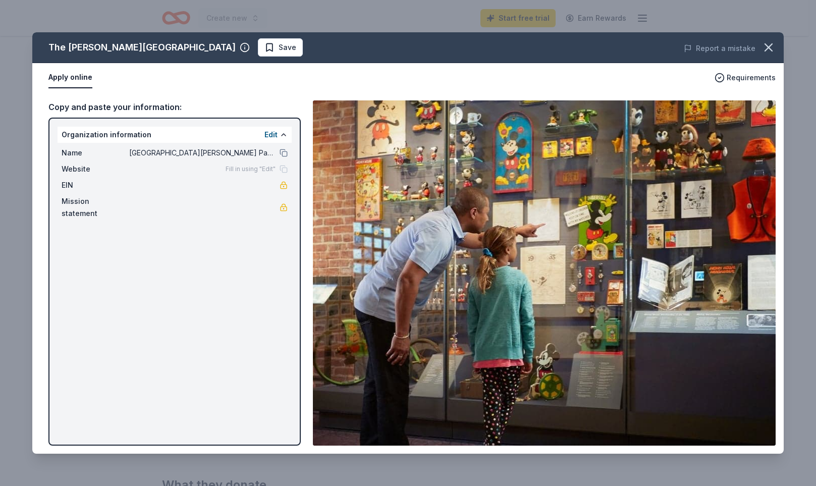
click at [273, 133] on div "The Walt Disney Museum Save Report a mistake Apply online Requirements Copy and…" at bounding box center [407, 242] width 751 height 421
click at [223, 152] on div "The Walt Disney Museum Save Report a mistake Apply online Requirements Copy and…" at bounding box center [407, 242] width 751 height 421
click at [283, 185] on div "The Walt Disney Museum Save Report a mistake Apply online Requirements Copy and…" at bounding box center [407, 242] width 751 height 421
drag, startPoint x: 190, startPoint y: 165, endPoint x: 152, endPoint y: 231, distance: 76.2
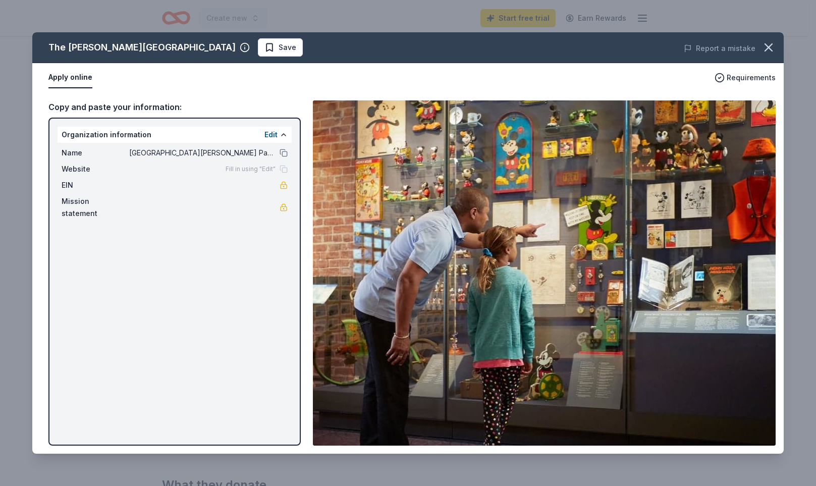
click at [152, 231] on div "The Walt Disney Museum Save Report a mistake Apply online Requirements Copy and…" at bounding box center [407, 242] width 751 height 421
click at [175, 191] on div "The Walt Disney Museum Save Report a mistake Apply online Requirements Copy and…" at bounding box center [407, 242] width 751 height 421
drag, startPoint x: 147, startPoint y: 181, endPoint x: 120, endPoint y: 144, distance: 46.2
click at [120, 144] on div "The Walt Disney Museum Save Report a mistake Apply online Requirements Copy and…" at bounding box center [407, 242] width 751 height 421
click at [122, 137] on div "The Walt Disney Museum Save Report a mistake Apply online Requirements Copy and…" at bounding box center [407, 242] width 751 height 421
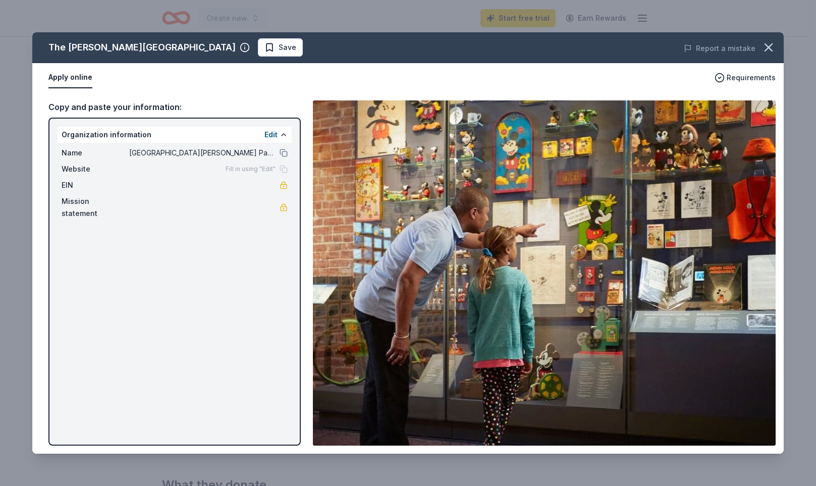
click at [144, 153] on div "The Walt Disney Museum Save Report a mistake Apply online Requirements Copy and…" at bounding box center [407, 242] width 751 height 421
click at [283, 153] on div "The Walt Disney Museum Save Report a mistake Apply online Requirements Copy and…" at bounding box center [407, 242] width 751 height 421
click at [142, 110] on div "The Walt Disney Museum Save Report a mistake Apply online Requirements Copy and…" at bounding box center [407, 242] width 751 height 421
click at [76, 77] on div "The Walt Disney Museum Save Report a mistake Apply online Requirements Copy and…" at bounding box center [407, 242] width 751 height 421
click at [253, 167] on div "The Walt Disney Museum Save Report a mistake Apply online Requirements Copy and…" at bounding box center [407, 242] width 751 height 421
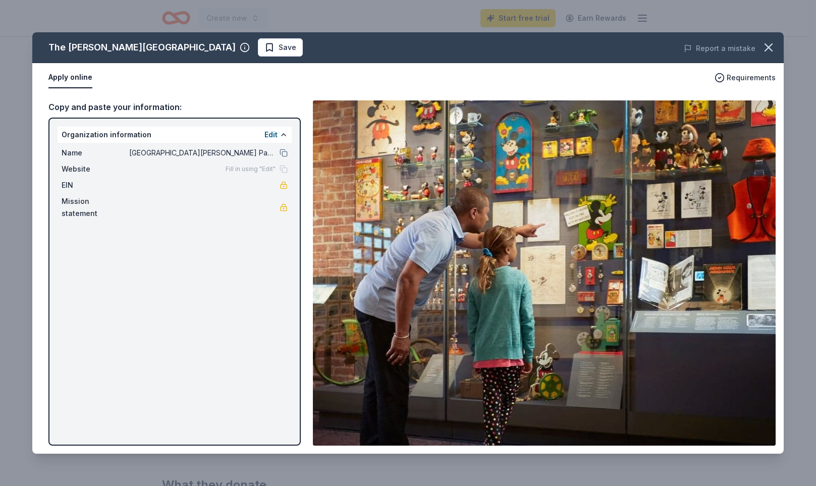
click at [283, 155] on div "The Walt Disney Museum Save Report a mistake Apply online Requirements Copy and…" at bounding box center [407, 242] width 751 height 421
click at [283, 153] on div "The Walt Disney Museum Save Report a mistake Apply online Requirements Copy and…" at bounding box center [407, 242] width 751 height 421
drag, startPoint x: 283, startPoint y: 152, endPoint x: 250, endPoint y: 219, distance: 73.8
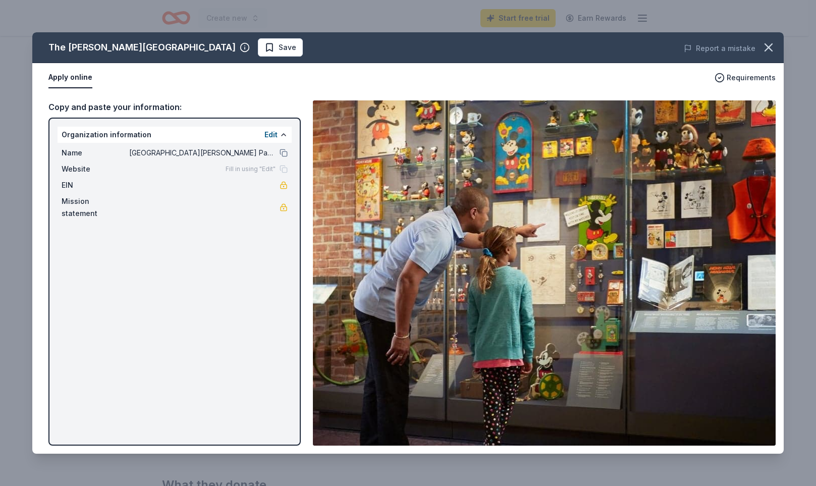
click at [252, 221] on div "The Walt Disney Museum Save Report a mistake Apply online Requirements Copy and…" at bounding box center [407, 242] width 751 height 421
click at [267, 135] on div "The Walt Disney Museum Save Report a mistake Apply online Requirements Copy and…" at bounding box center [407, 242] width 751 height 421
click at [268, 136] on div "The Walt Disney Museum Save Report a mistake Apply online Requirements Copy and…" at bounding box center [407, 242] width 751 height 421
click at [283, 138] on div "The Walt Disney Museum Save Report a mistake Apply online Requirements Copy and…" at bounding box center [407, 242] width 751 height 421
click at [281, 133] on div "The Walt Disney Museum Save Report a mistake Apply online Requirements Copy and…" at bounding box center [407, 242] width 751 height 421
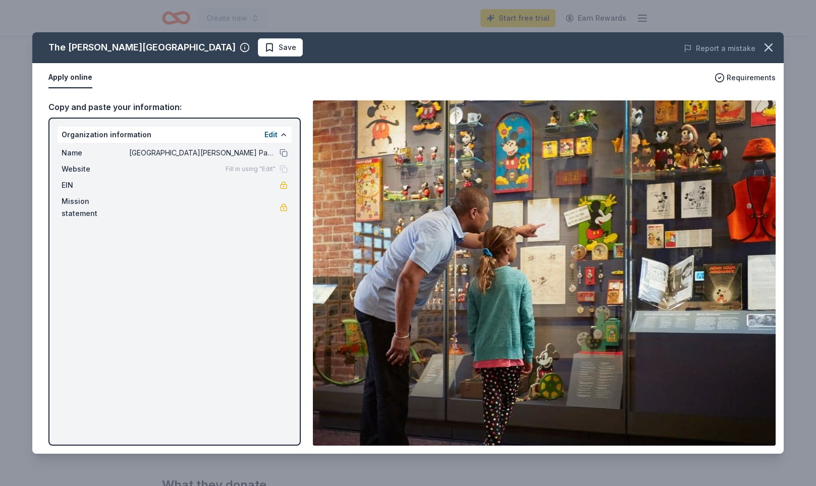
click at [214, 46] on div "The Walt Disney Museum Save Report a mistake Apply online Requirements Copy and…" at bounding box center [407, 242] width 751 height 421
click at [204, 50] on div "The Walt Disney Museum Save Report a mistake Apply online Requirements Copy and…" at bounding box center [407, 242] width 751 height 421
click at [767, 45] on icon "button" at bounding box center [768, 47] width 7 height 7
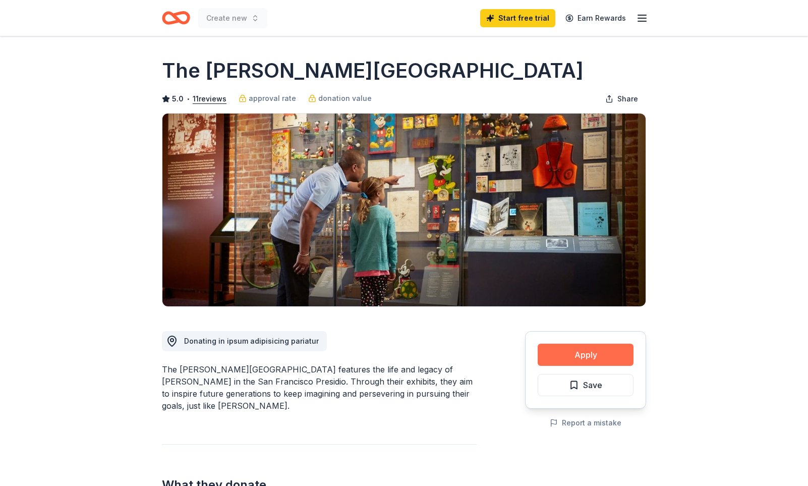
click at [610, 356] on button "Apply" at bounding box center [586, 355] width 96 height 22
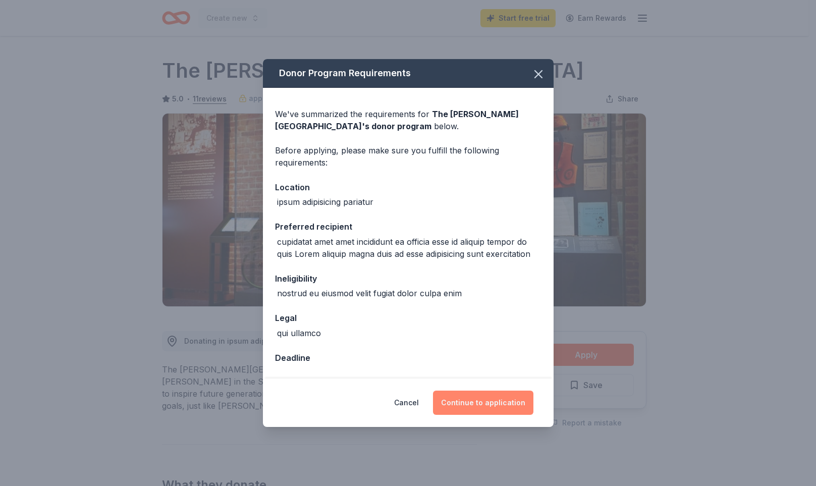
click at [483, 399] on button "Continue to application" at bounding box center [483, 403] width 100 height 24
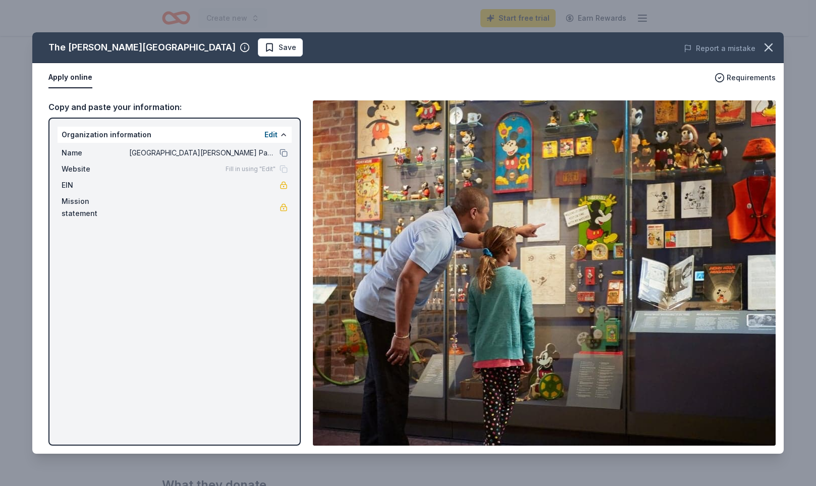
click at [168, 46] on div "The Walt Disney Museum Save Report a mistake Apply online Requirements Copy and…" at bounding box center [407, 242] width 751 height 421
drag, startPoint x: 168, startPoint y: 46, endPoint x: 149, endPoint y: 235, distance: 190.1
click at [149, 236] on div "The Walt Disney Museum Save Report a mistake Apply online Requirements Copy and…" at bounding box center [407, 242] width 751 height 421
click at [281, 153] on div "The Walt Disney Museum Save Report a mistake Apply online Requirements Copy and…" at bounding box center [407, 242] width 751 height 421
click at [743, 78] on div "The Walt Disney Museum Save Report a mistake Apply online Requirements Copy and…" at bounding box center [407, 242] width 751 height 421
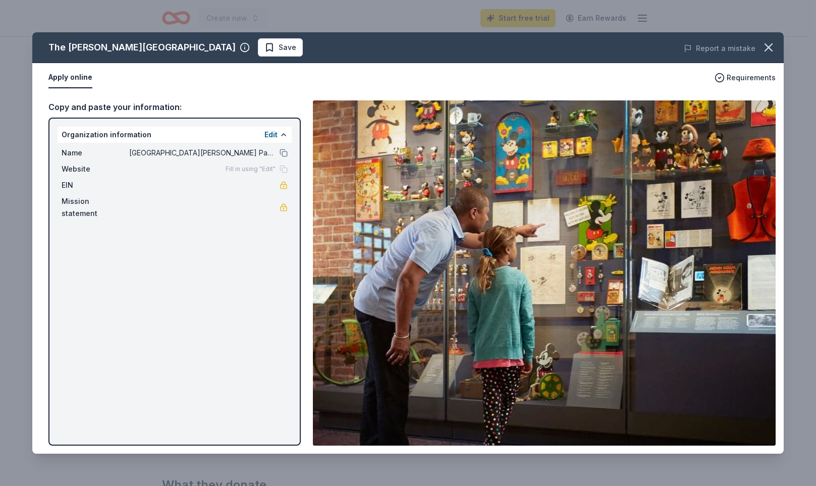
click at [732, 46] on div "The Walt Disney Museum Save Report a mistake Apply online Requirements Copy and…" at bounding box center [407, 242] width 751 height 421
click at [197, 47] on div "The Walt Disney Museum Save Report a mistake Apply online Requirements Copy and…" at bounding box center [407, 242] width 751 height 421
click at [275, 135] on div "The Walt Disney Museum Save Report a mistake Apply online Requirements Copy and…" at bounding box center [407, 242] width 751 height 421
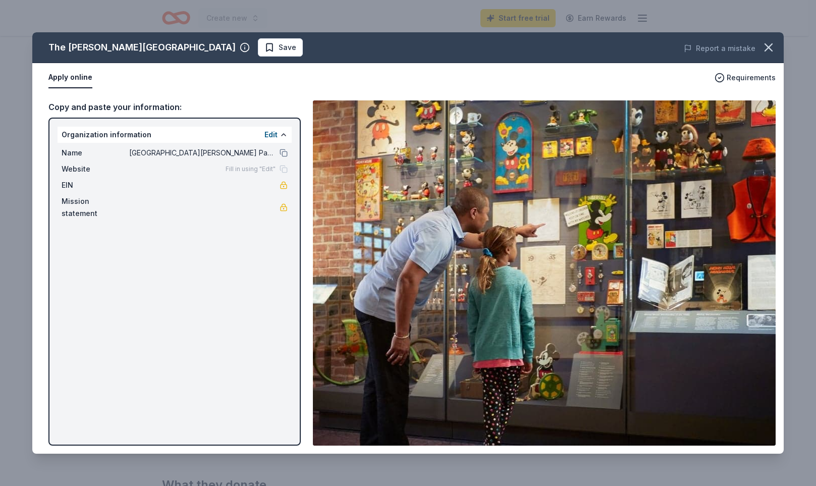
drag, startPoint x: 287, startPoint y: 164, endPoint x: 283, endPoint y: 153, distance: 10.9
click at [287, 163] on div "The Walt Disney Museum Save Report a mistake Apply online Requirements Copy and…" at bounding box center [407, 242] width 751 height 421
click at [283, 153] on div "The Walt Disney Museum Save Report a mistake Apply online Requirements Copy and…" at bounding box center [407, 242] width 751 height 421
click at [81, 172] on div "The Walt Disney Museum Save Report a mistake Apply online Requirements Copy and…" at bounding box center [407, 242] width 751 height 421
click at [63, 172] on div "The Walt Disney Museum Save Report a mistake Apply online Requirements Copy and…" at bounding box center [407, 242] width 751 height 421
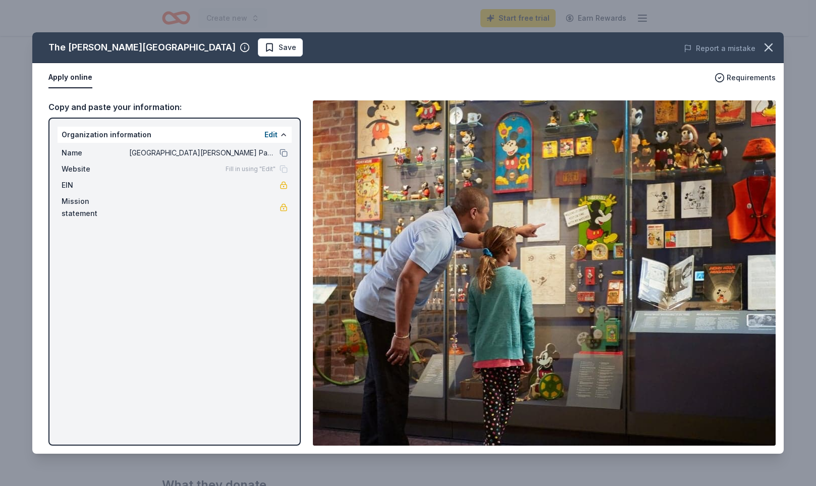
drag, startPoint x: 768, startPoint y: 46, endPoint x: 768, endPoint y: 20, distance: 26.2
click at [770, 46] on icon "button" at bounding box center [769, 47] width 14 height 14
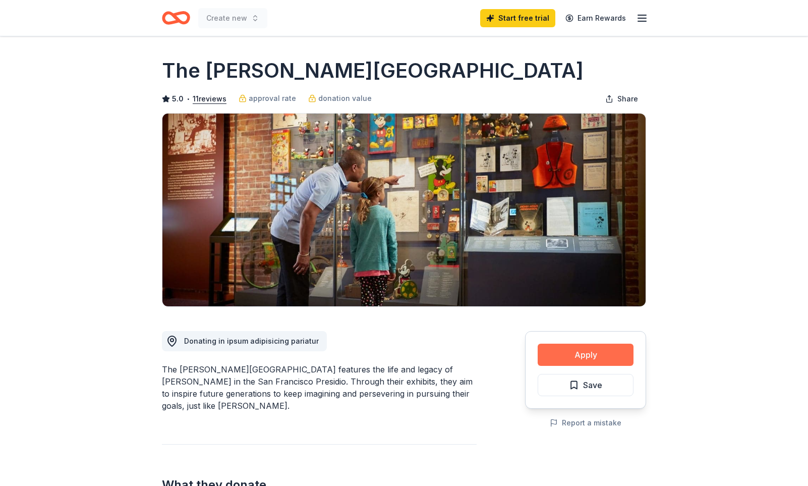
click at [593, 345] on button "Apply" at bounding box center [586, 355] width 96 height 22
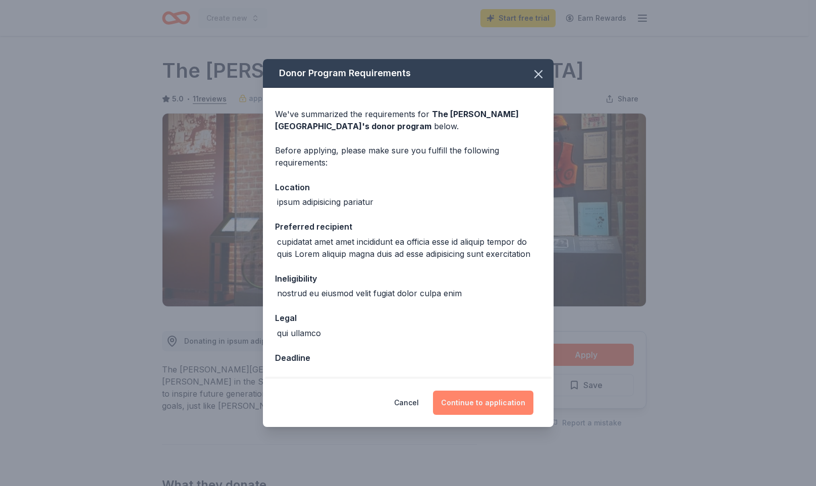
click at [497, 399] on button "Continue to application" at bounding box center [483, 403] width 100 height 24
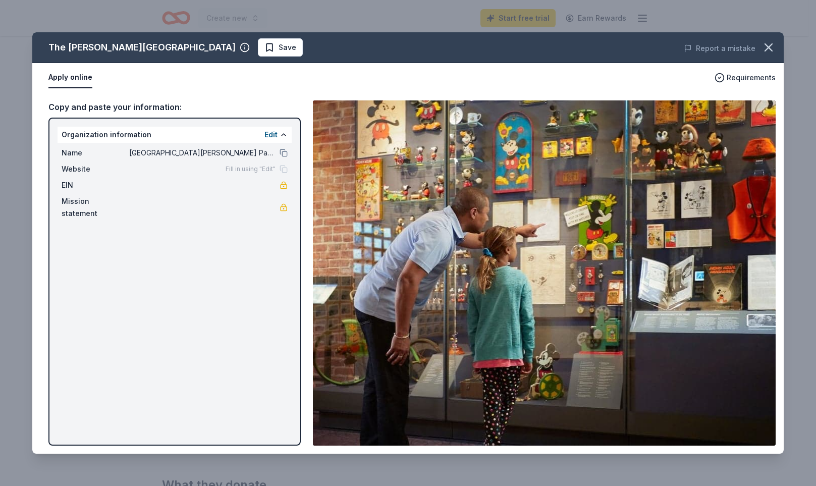
click at [273, 131] on div "The Walt Disney Museum Save Report a mistake Apply online Requirements Copy and…" at bounding box center [407, 242] width 751 height 421
click at [209, 42] on div "The Walt Disney Museum Save Report a mistake Apply online Requirements Copy and…" at bounding box center [407, 242] width 751 height 421
click at [208, 45] on div "The Walt Disney Museum Save Report a mistake Apply online Requirements Copy and…" at bounding box center [407, 242] width 751 height 421
click at [208, 46] on div "The Walt Disney Museum Save Report a mistake Apply online Requirements Copy and…" at bounding box center [407, 242] width 751 height 421
click at [774, 47] on icon "button" at bounding box center [769, 47] width 14 height 14
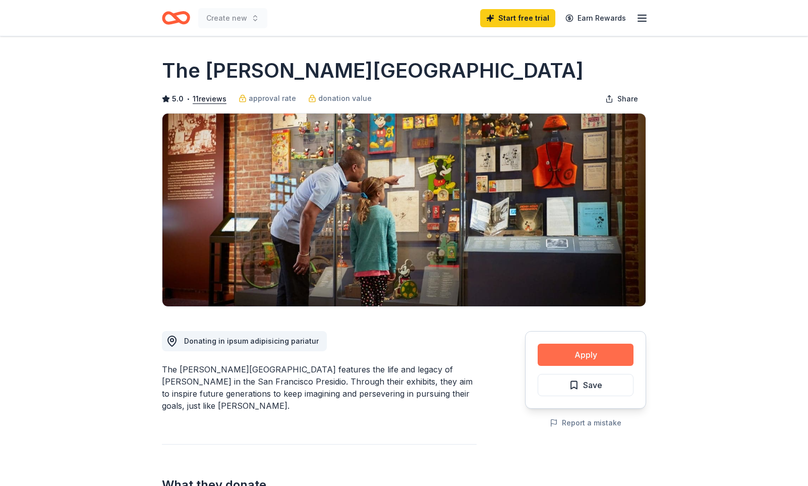
click at [601, 353] on button "Apply" at bounding box center [586, 355] width 96 height 22
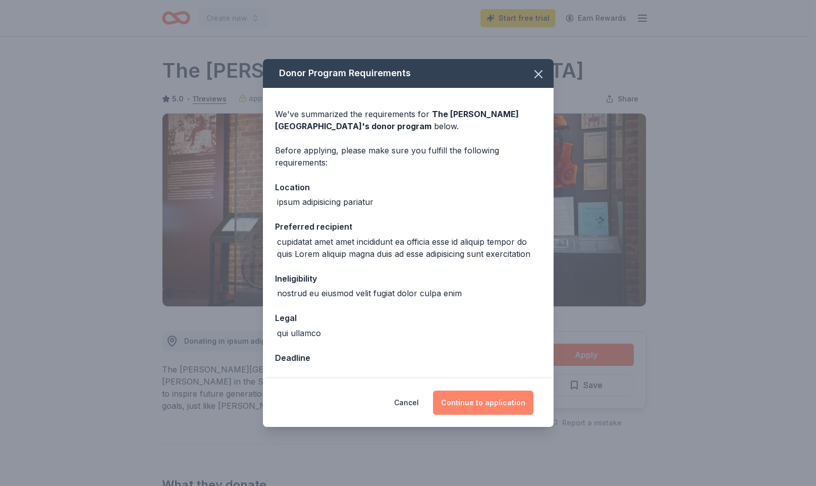
click at [468, 402] on button "Continue to application" at bounding box center [483, 403] width 100 height 24
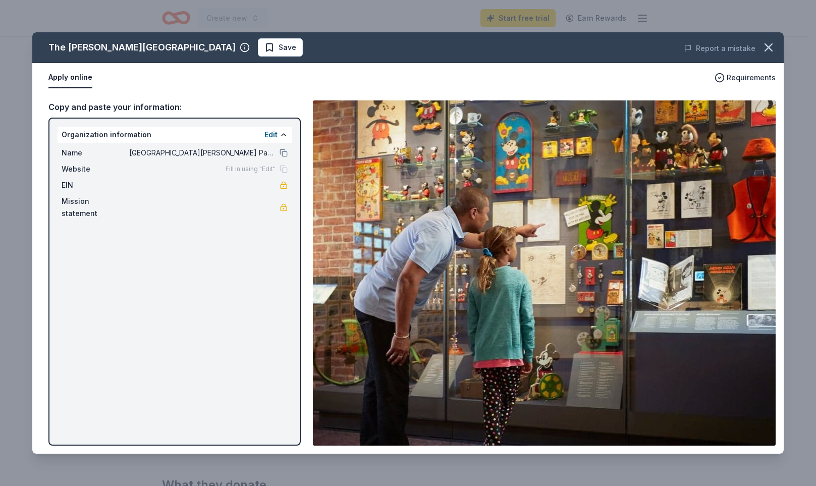
click at [284, 154] on div "The Walt Disney Museum Save Report a mistake Apply online Requirements Copy and…" at bounding box center [407, 242] width 751 height 421
drag, startPoint x: 286, startPoint y: 134, endPoint x: 263, endPoint y: 140, distance: 23.6
click at [285, 134] on div "The Walt Disney Museum Save Report a mistake Apply online Requirements Copy and…" at bounding box center [407, 242] width 751 height 421
click at [268, 134] on div "The Walt Disney Museum Save Report a mistake Apply online Requirements Copy and…" at bounding box center [407, 242] width 751 height 421
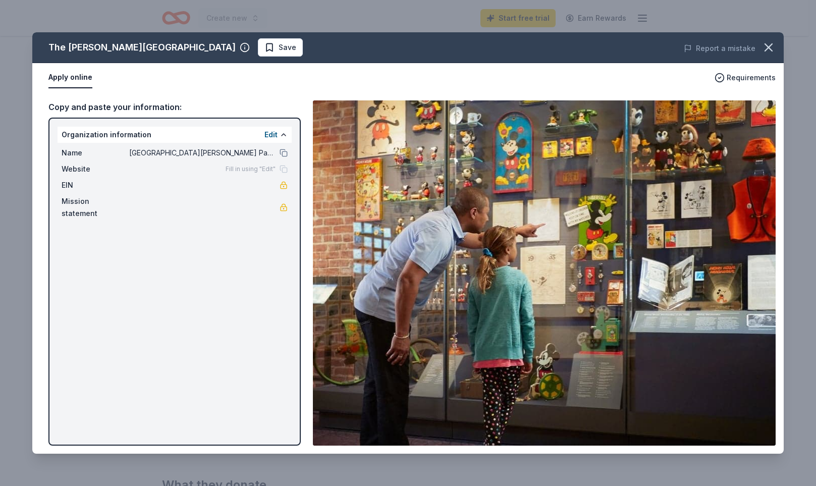
click at [213, 44] on div "The Walt Disney Museum Save Report a mistake Apply online Requirements Copy and…" at bounding box center [407, 242] width 751 height 421
click at [87, 45] on div "The Walt Disney Museum Save Report a mistake Apply online Requirements Copy and…" at bounding box center [407, 242] width 751 height 421
drag, startPoint x: 166, startPoint y: 47, endPoint x: 726, endPoint y: 77, distance: 560.9
click at [726, 77] on div "The Walt Disney Museum Save Report a mistake Apply online Requirements Copy and…" at bounding box center [407, 242] width 751 height 421
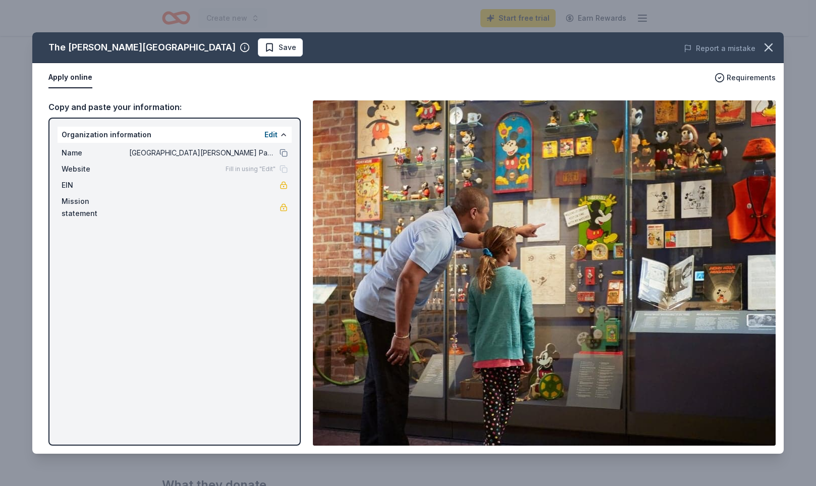
click at [726, 77] on div "The Walt Disney Museum Save Report a mistake Apply online Requirements Copy and…" at bounding box center [407, 242] width 751 height 421
click at [749, 74] on div "The Walt Disney Museum Save Report a mistake Apply online Requirements Copy and…" at bounding box center [407, 242] width 751 height 421
click at [767, 50] on icon "button" at bounding box center [769, 47] width 14 height 14
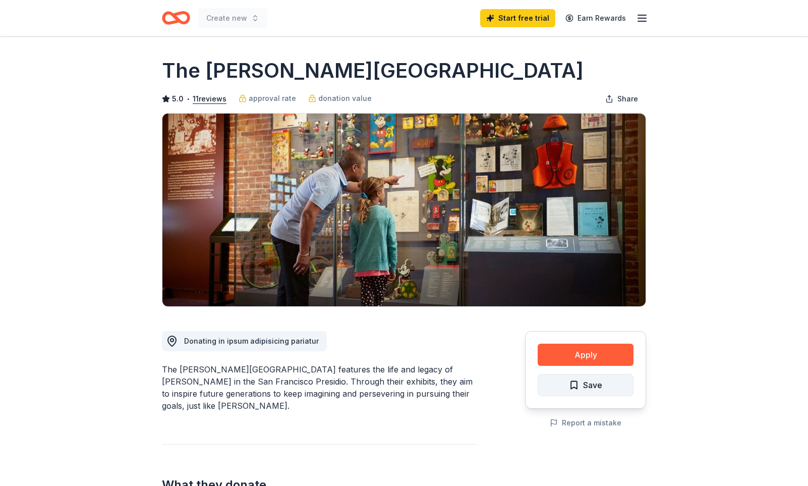
click at [604, 390] on button "Save" at bounding box center [586, 385] width 96 height 22
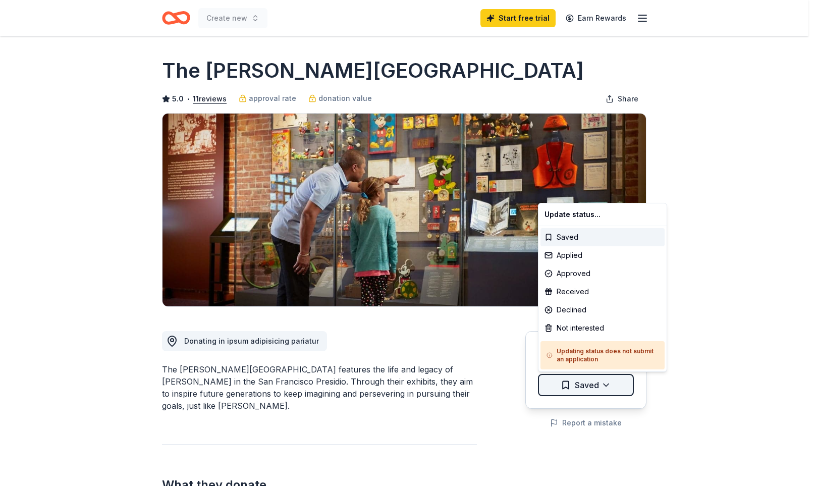
click at [597, 384] on html "10% Create new Start free trial Earn Rewards Share The Walt Disney Museum 5.0 •…" at bounding box center [408, 243] width 816 height 486
click at [566, 232] on div "Saved" at bounding box center [602, 237] width 124 height 18
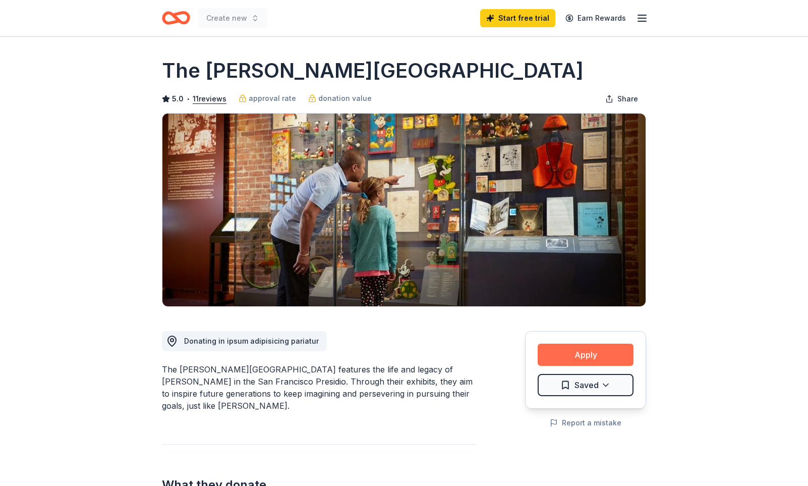
click at [593, 353] on button "Apply" at bounding box center [586, 355] width 96 height 22
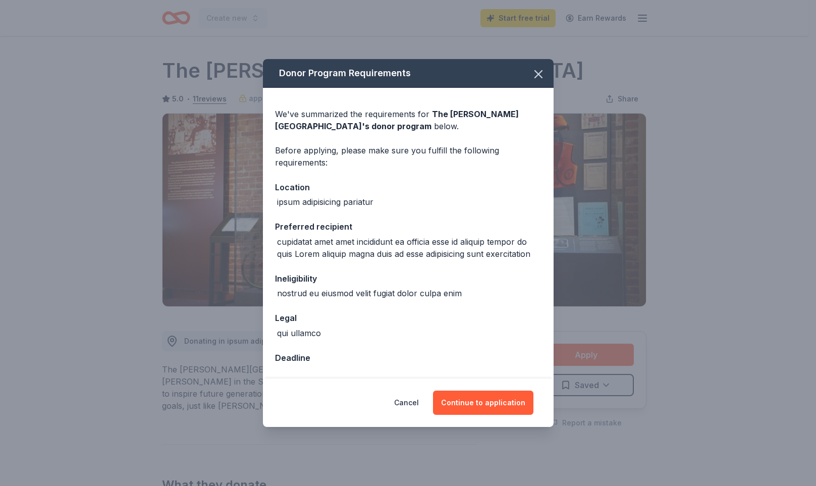
drag, startPoint x: 500, startPoint y: 404, endPoint x: 500, endPoint y: 420, distance: 15.6
click at [499, 405] on button "Continue to application" at bounding box center [483, 403] width 100 height 24
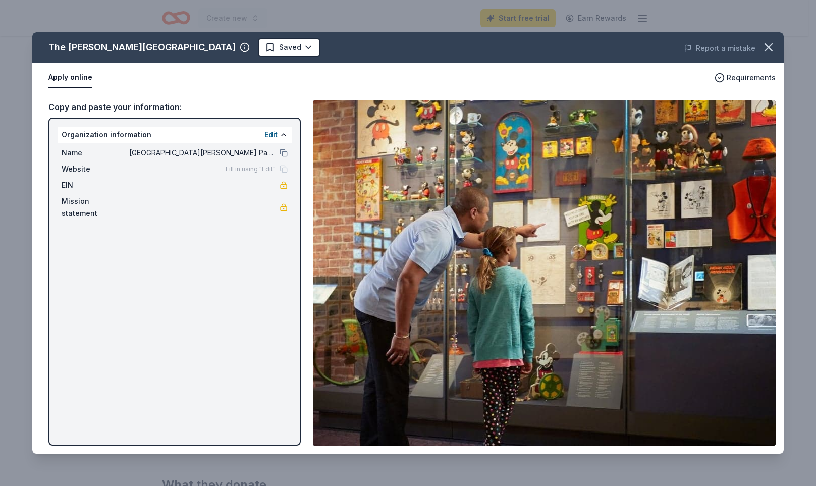
click at [282, 136] on div "The Walt Disney Museum Saved Report a mistake Apply online Requirements Copy an…" at bounding box center [407, 242] width 751 height 421
click at [275, 134] on div "The Walt Disney Museum Saved Report a mistake Apply online Requirements Copy an…" at bounding box center [407, 242] width 751 height 421
click at [225, 43] on div "The Walt Disney Museum Saved Report a mistake Apply online Requirements Copy an…" at bounding box center [407, 242] width 751 height 421
click at [226, 46] on div "The Walt Disney Museum Saved Report a mistake Apply online Requirements Copy an…" at bounding box center [407, 242] width 751 height 421
drag, startPoint x: 160, startPoint y: 54, endPoint x: 627, endPoint y: 284, distance: 520.2
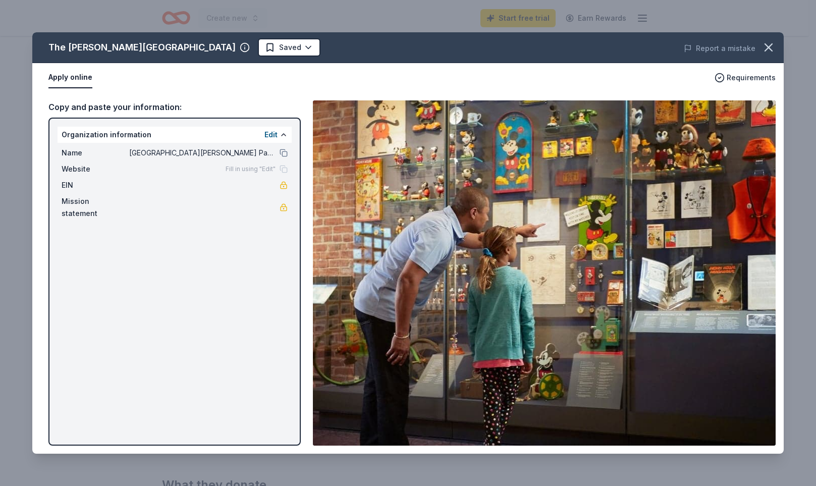
click at [160, 55] on div "The Walt Disney Museum Saved Report a mistake Apply online Requirements Copy an…" at bounding box center [407, 242] width 751 height 421
click at [769, 43] on icon "button" at bounding box center [769, 47] width 14 height 14
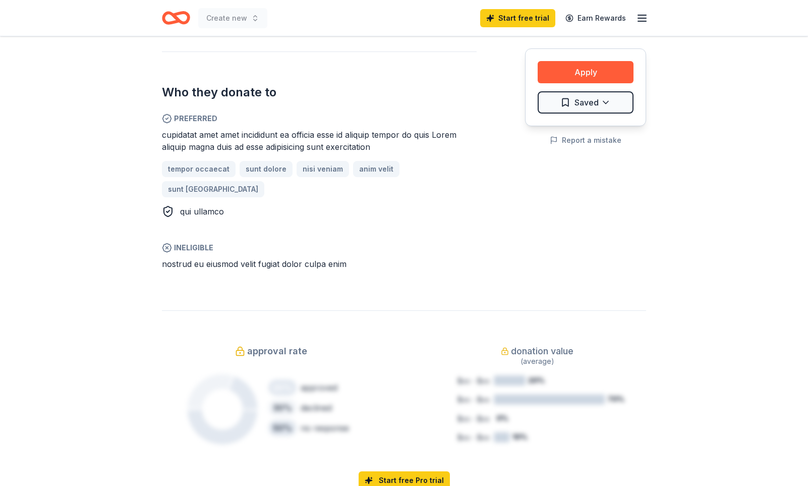
scroll to position [555, 0]
